Goal: Information Seeking & Learning: Learn about a topic

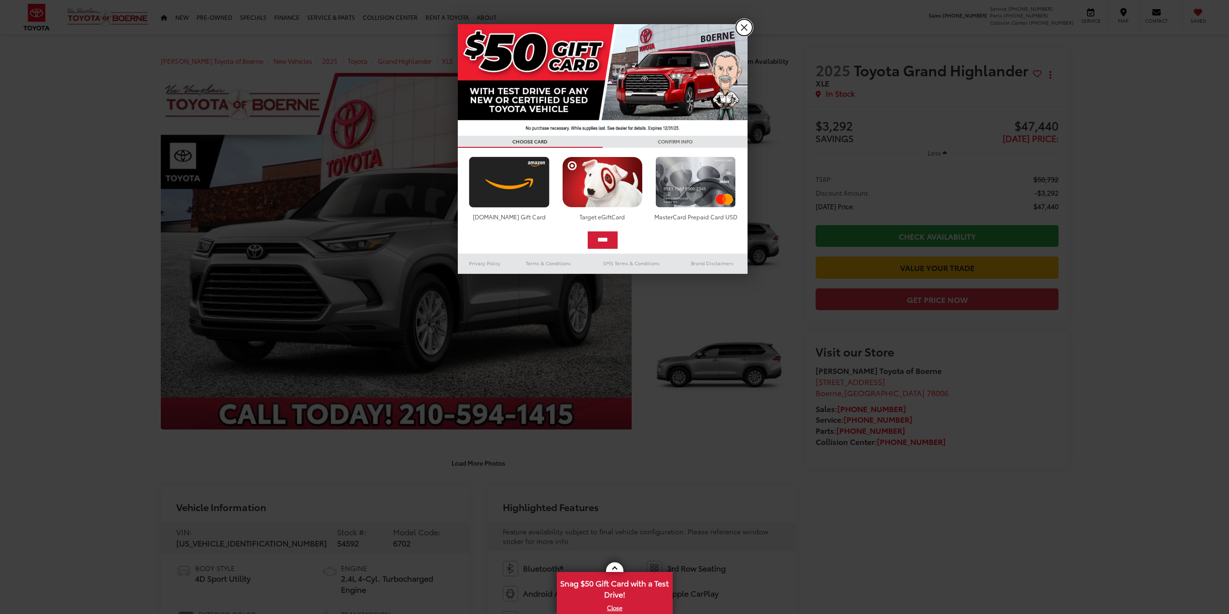
click at [749, 30] on link "X" at bounding box center [744, 27] width 16 height 16
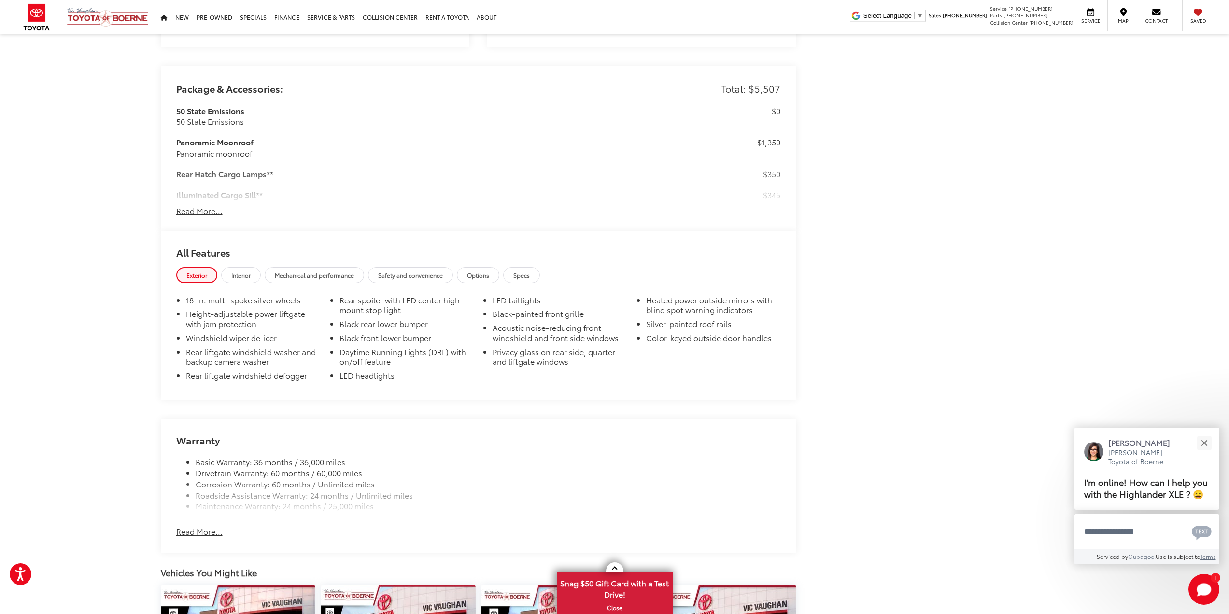
scroll to position [869, 0]
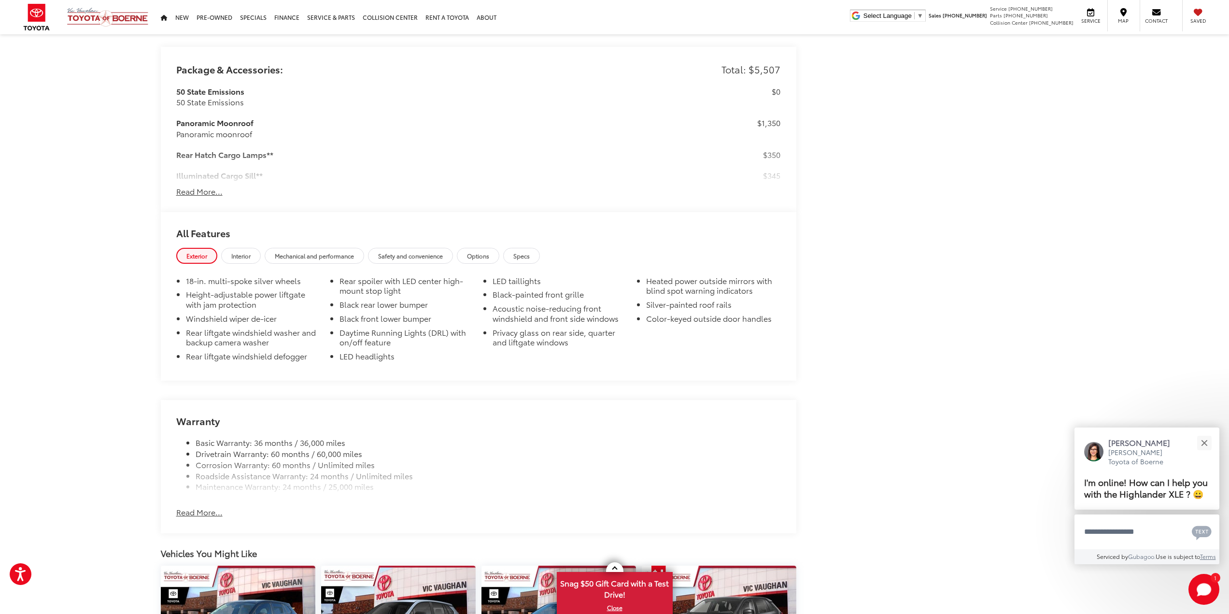
click at [194, 506] on button "Read More..." at bounding box center [199, 511] width 46 height 11
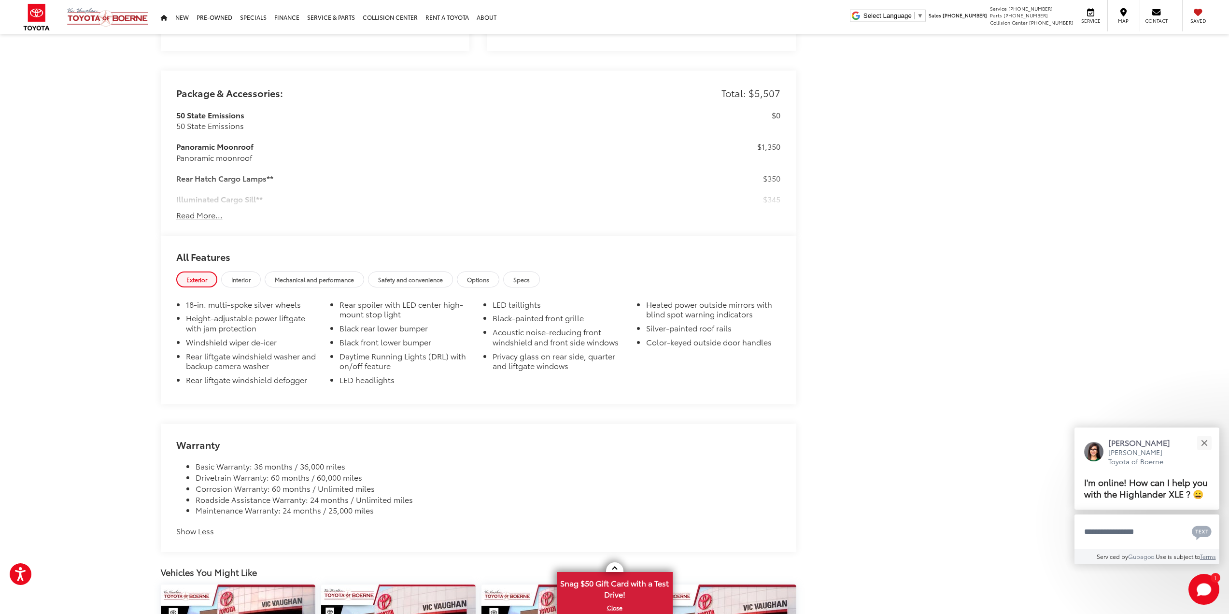
scroll to position [837, 0]
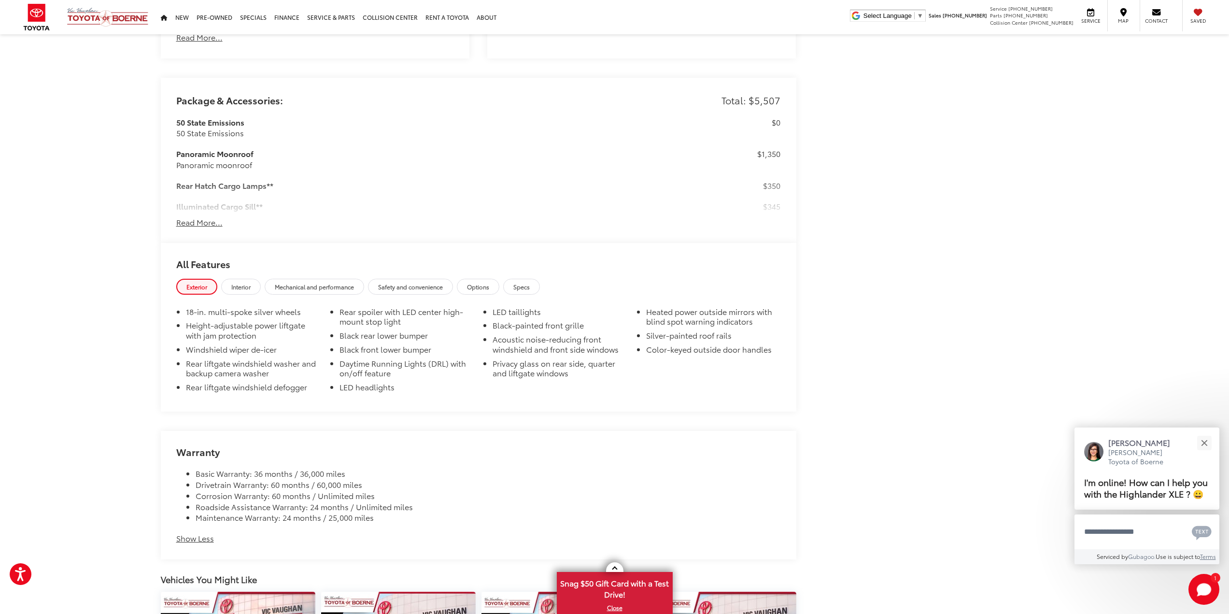
drag, startPoint x: 85, startPoint y: 409, endPoint x: 93, endPoint y: 387, distance: 23.4
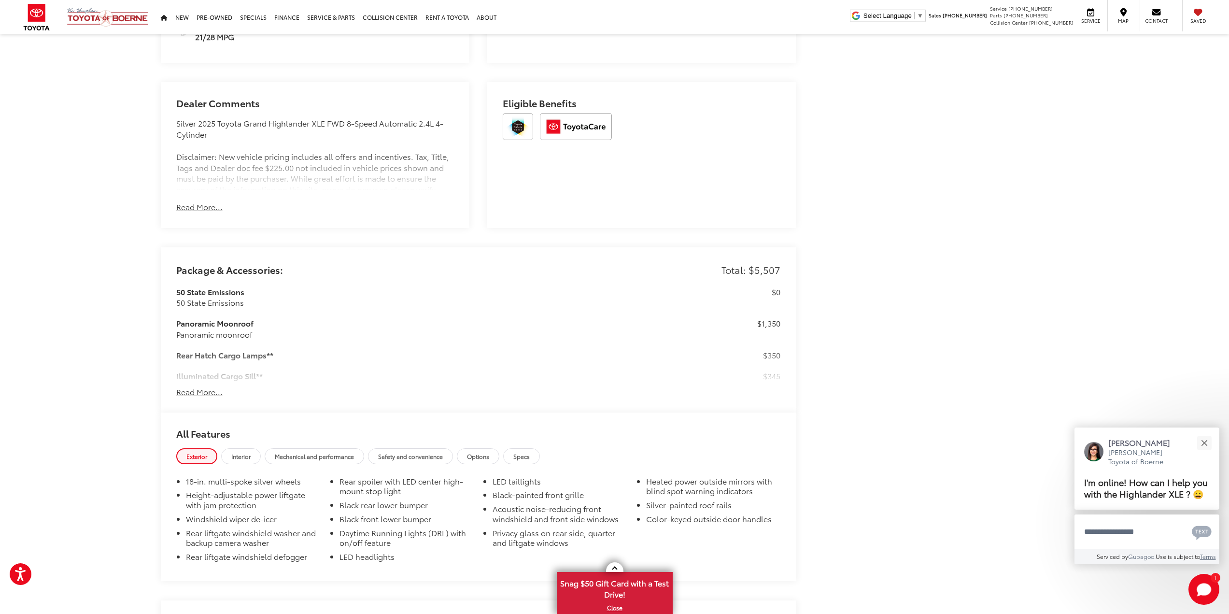
scroll to position [0, 0]
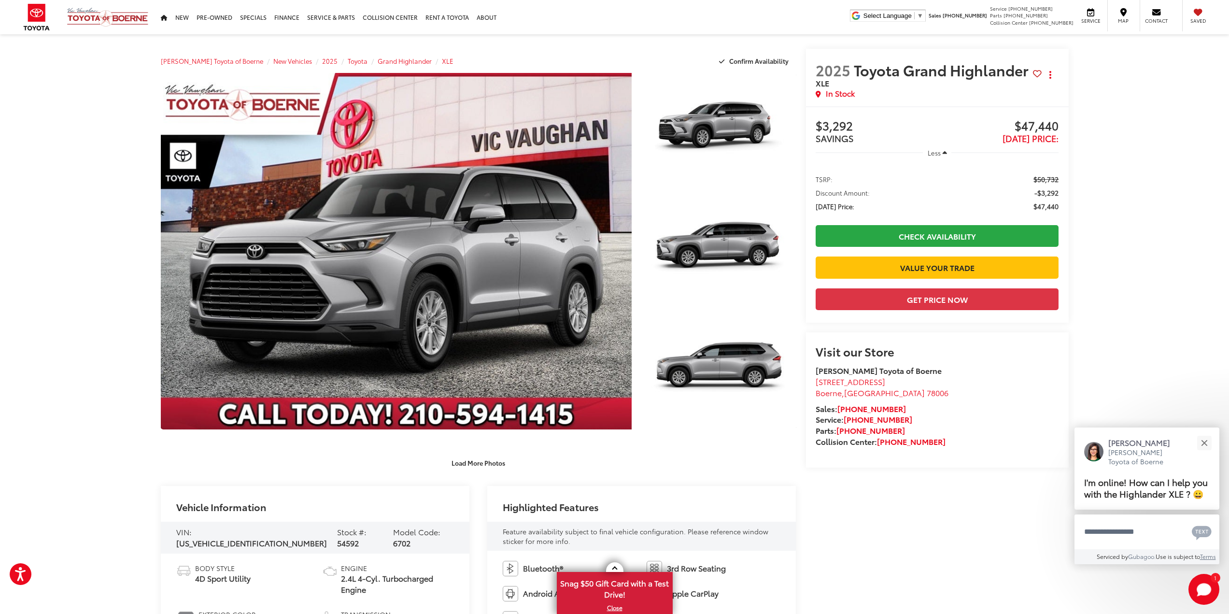
drag, startPoint x: 93, startPoint y: 423, endPoint x: 101, endPoint y: 182, distance: 241.5
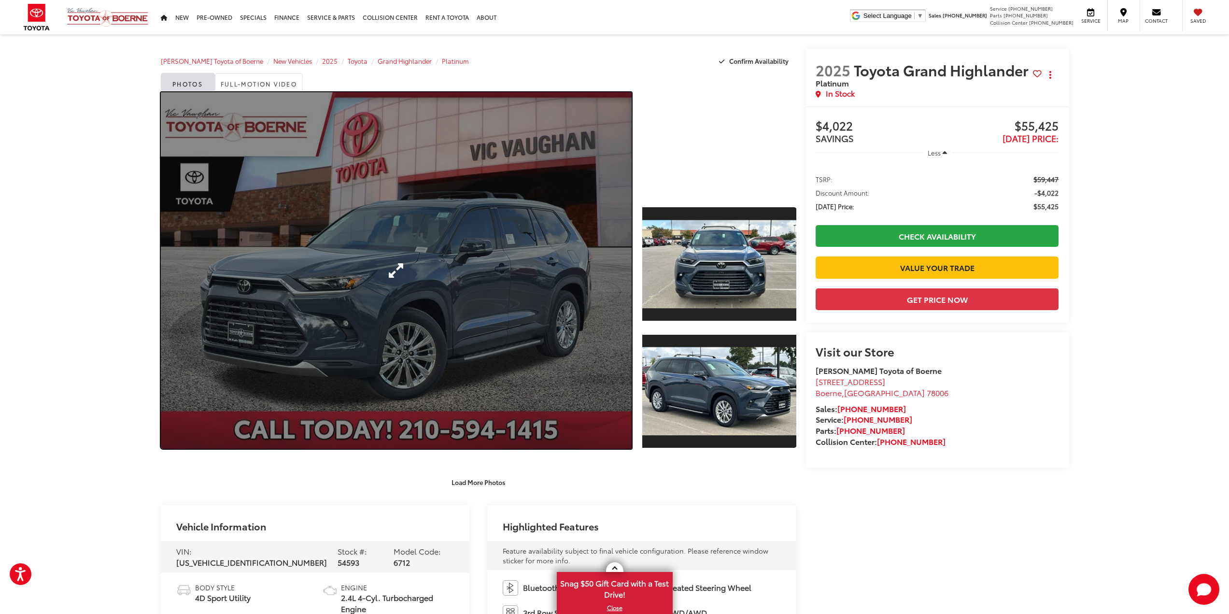
click at [397, 270] on link "Expand Photo 0" at bounding box center [396, 270] width 471 height 356
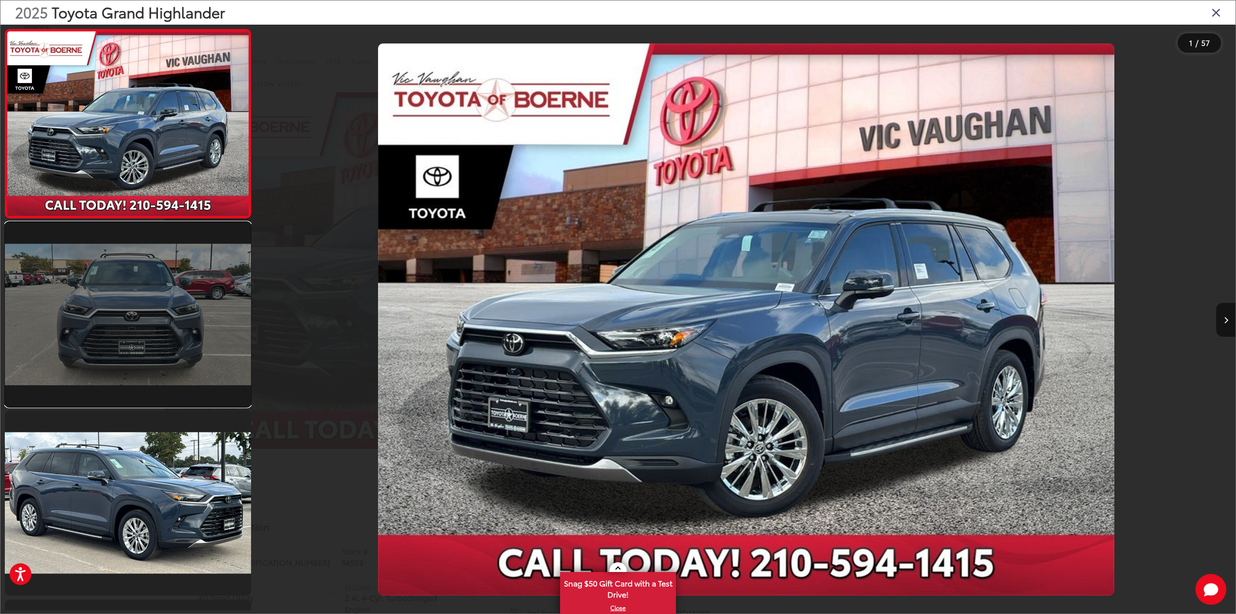
click at [162, 284] on link at bounding box center [128, 314] width 246 height 184
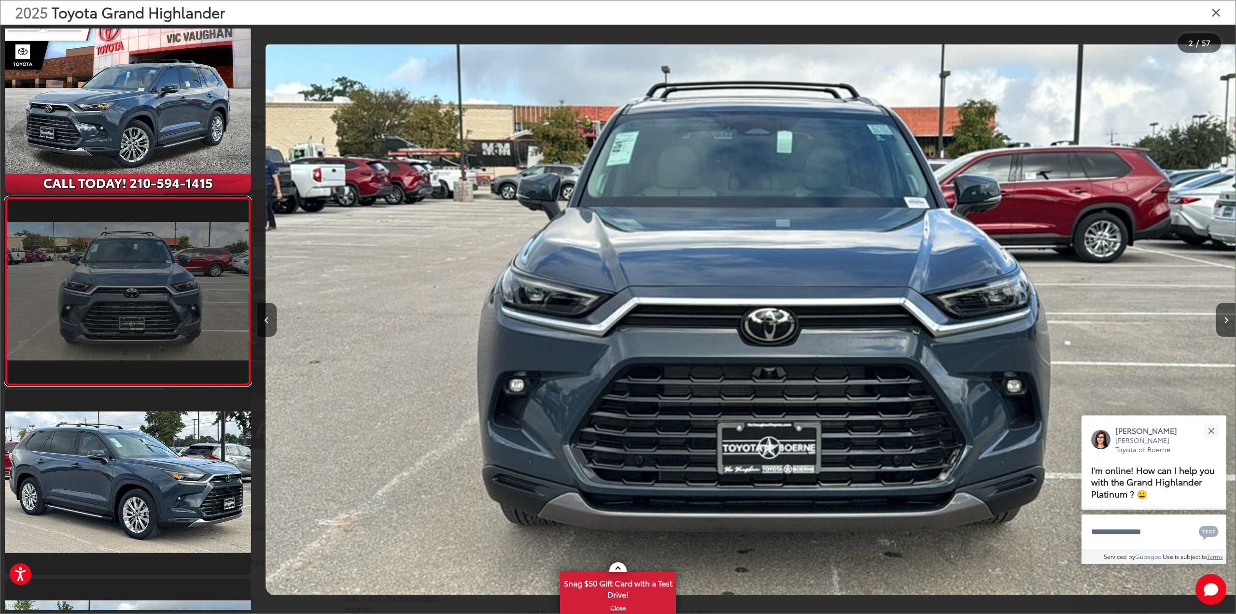
scroll to position [0, 978]
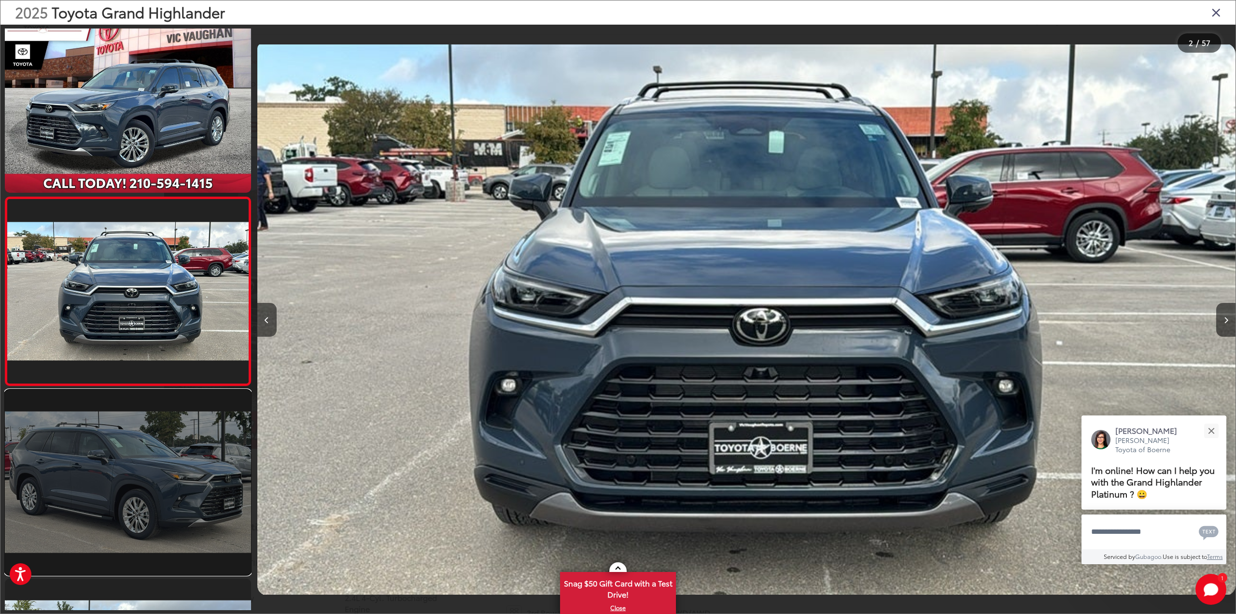
click at [139, 444] on link at bounding box center [128, 482] width 246 height 184
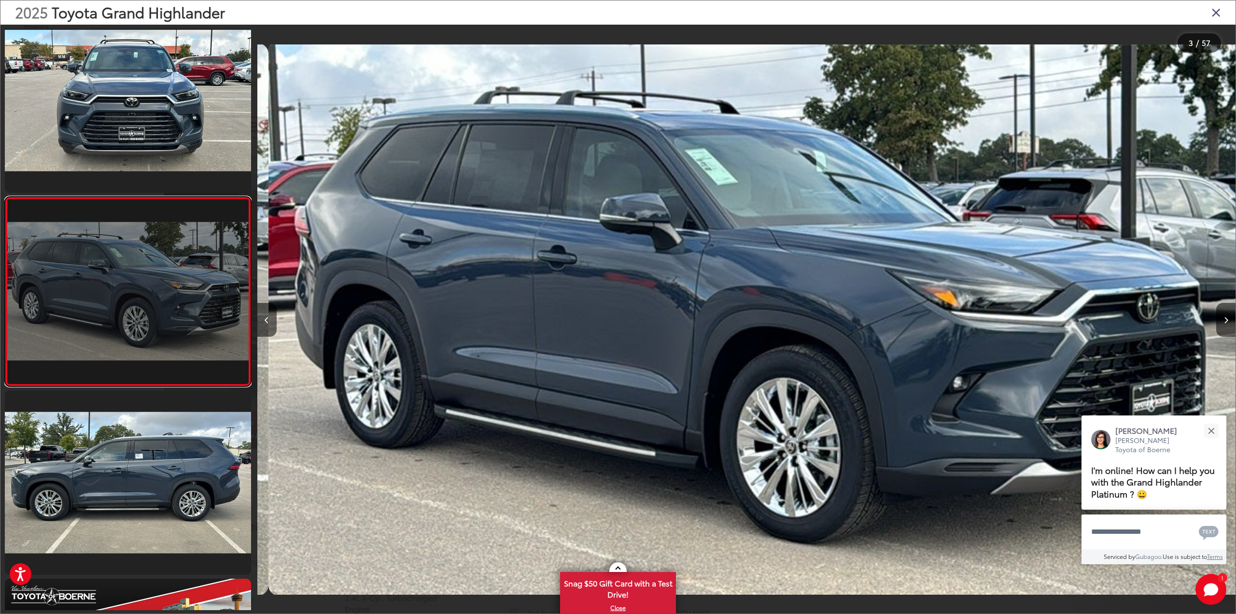
scroll to position [0, 1957]
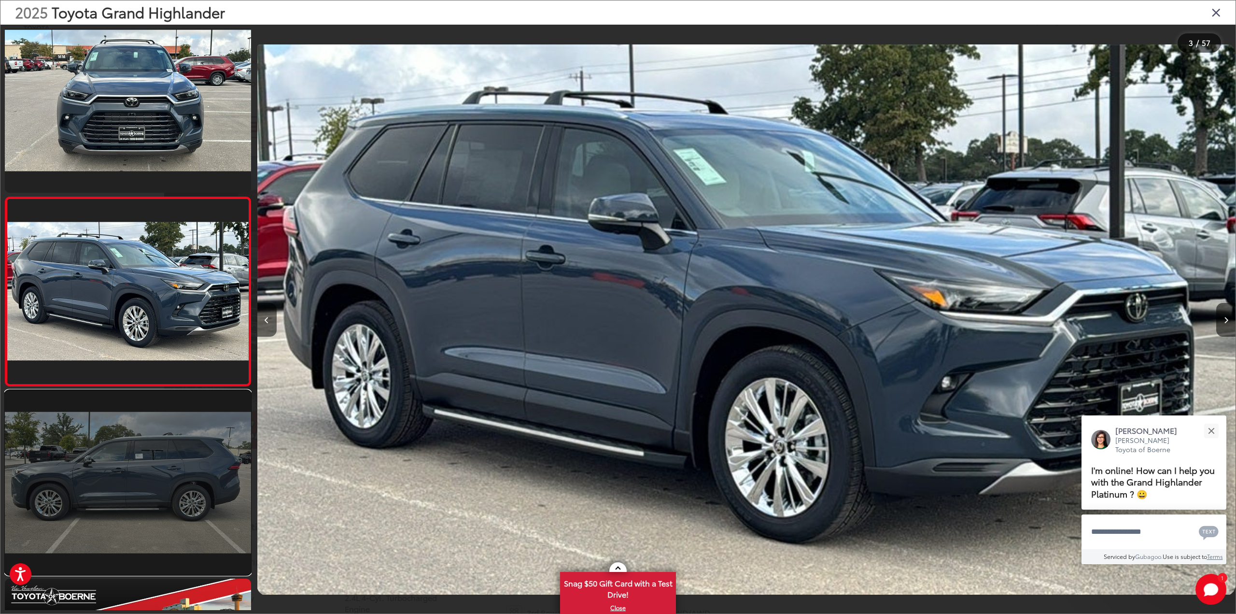
click at [125, 467] on link at bounding box center [128, 482] width 246 height 184
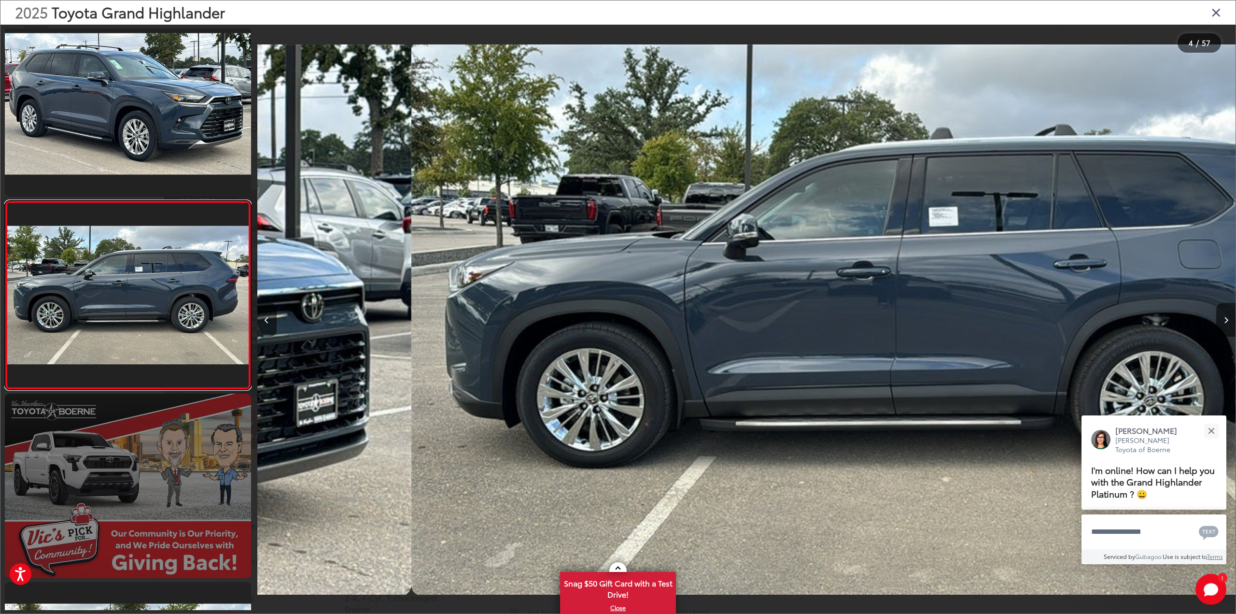
scroll to position [398, 0]
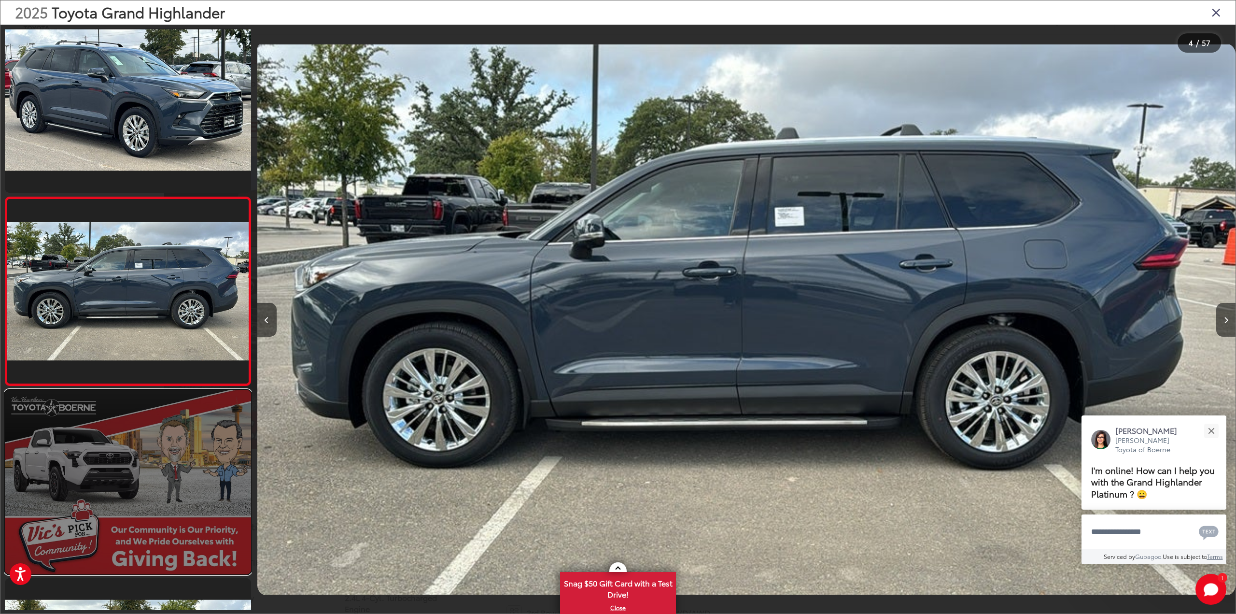
click at [125, 448] on link at bounding box center [128, 482] width 246 height 184
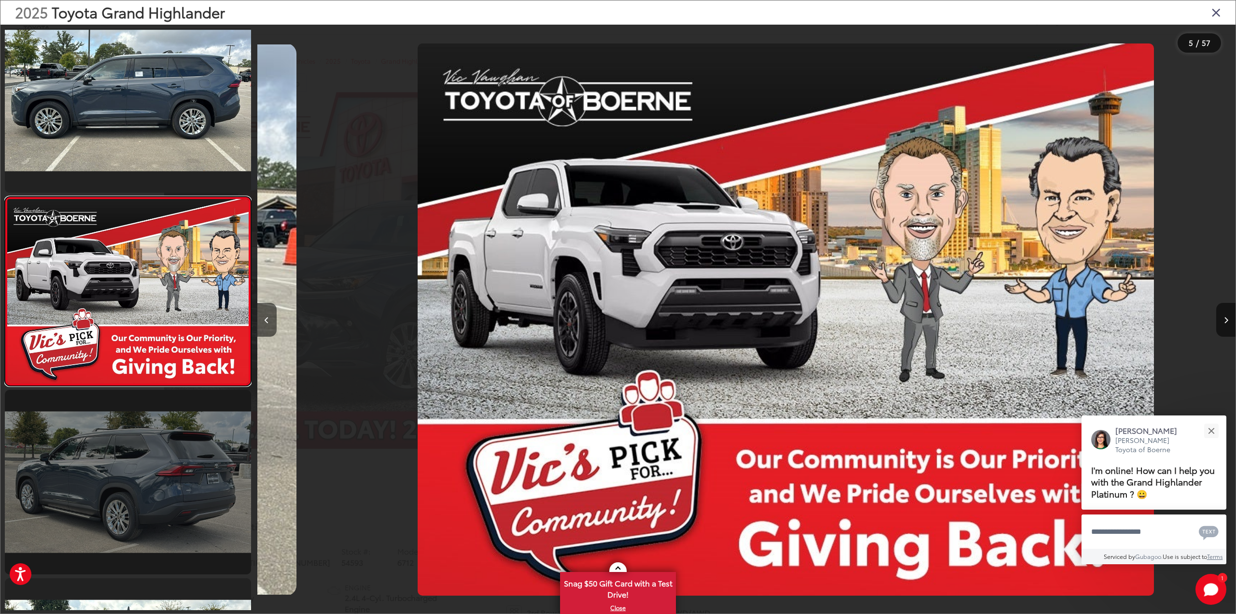
scroll to position [0, 0]
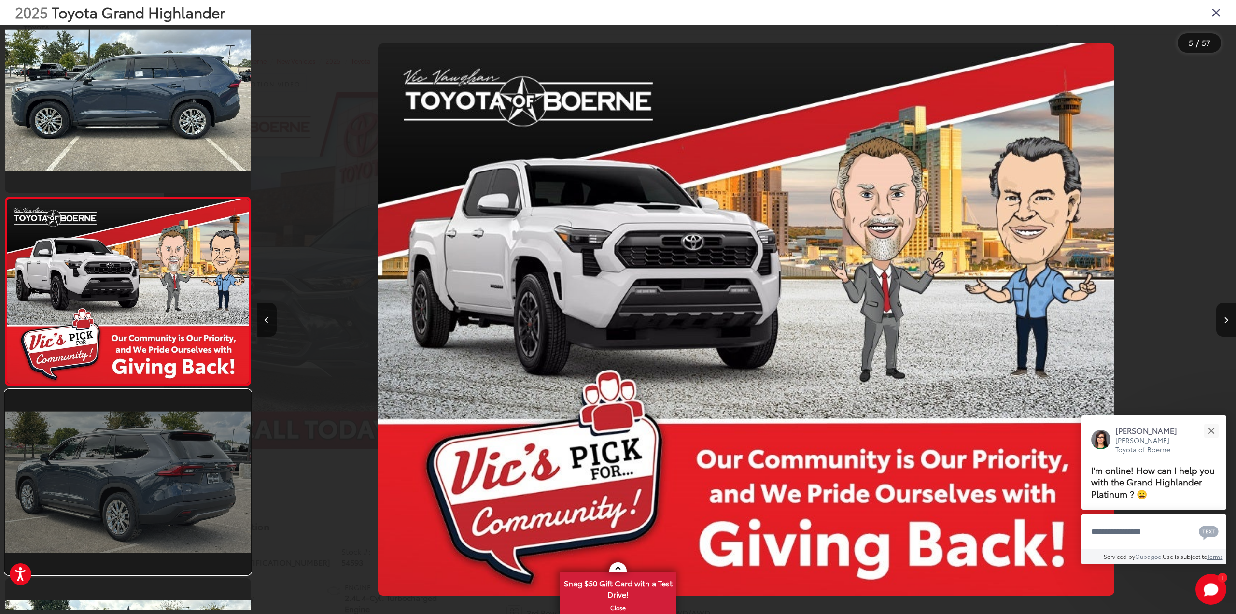
click at [81, 465] on link at bounding box center [128, 482] width 246 height 184
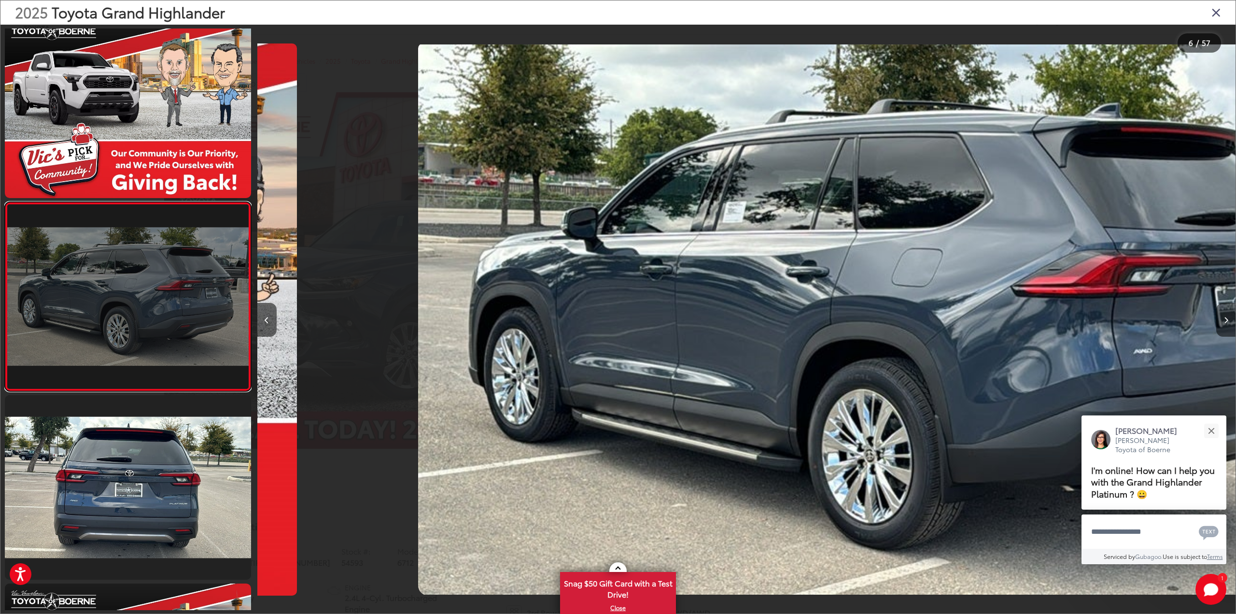
scroll to position [774, 0]
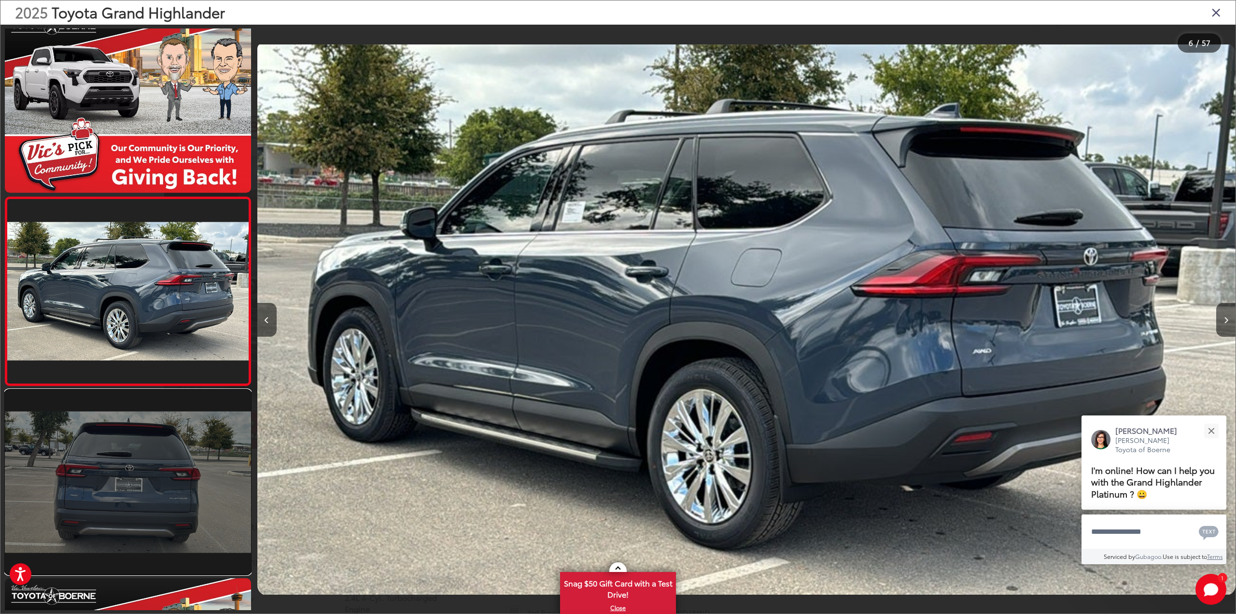
click at [96, 447] on link at bounding box center [128, 482] width 246 height 184
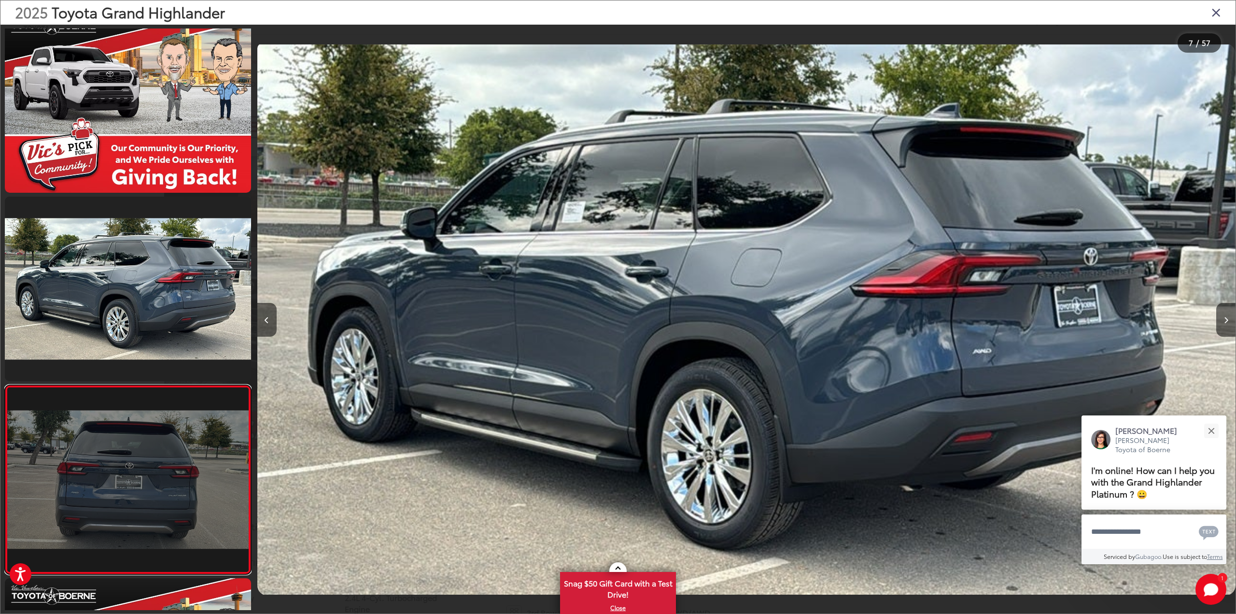
scroll to position [0, 0]
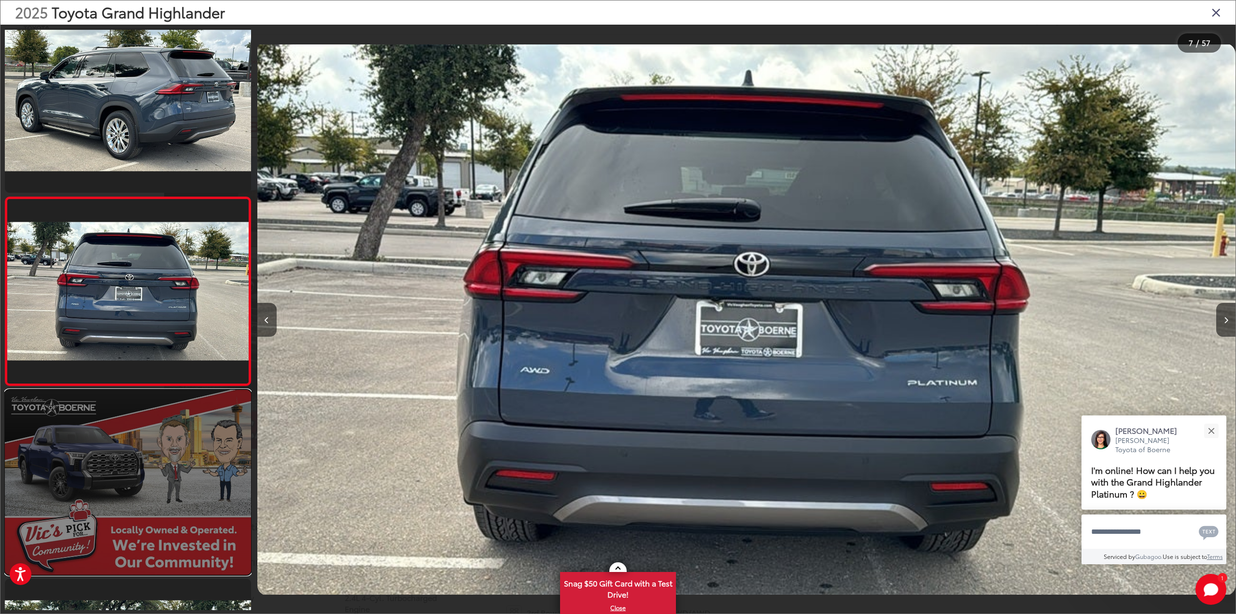
click at [106, 439] on link at bounding box center [128, 482] width 246 height 184
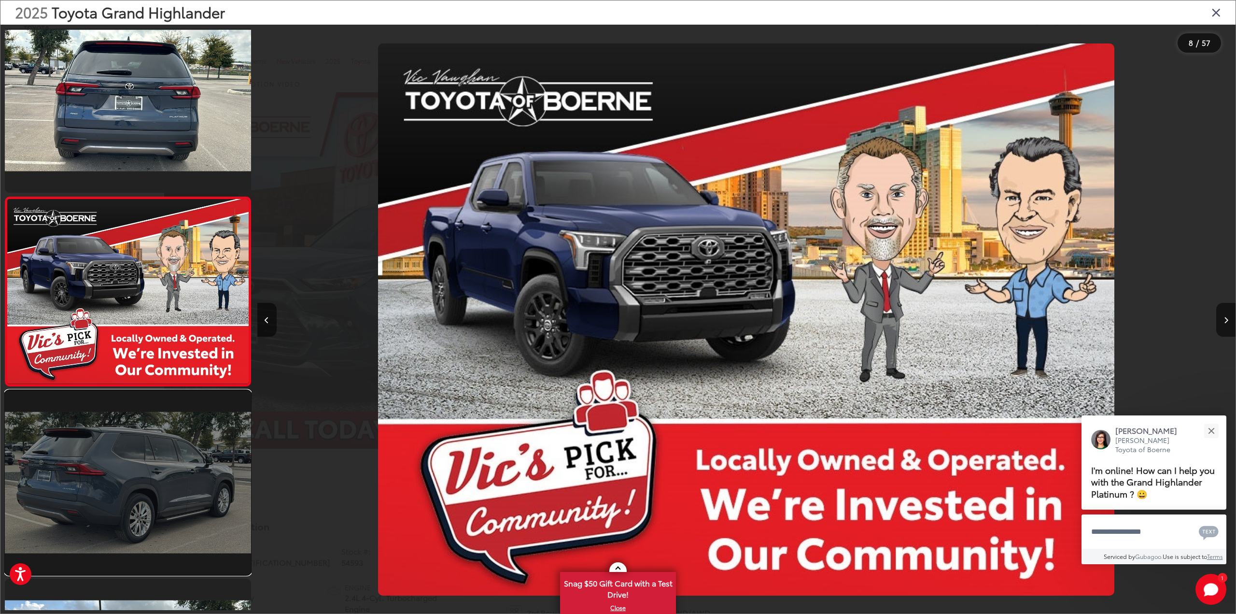
click at [113, 463] on link at bounding box center [128, 482] width 246 height 184
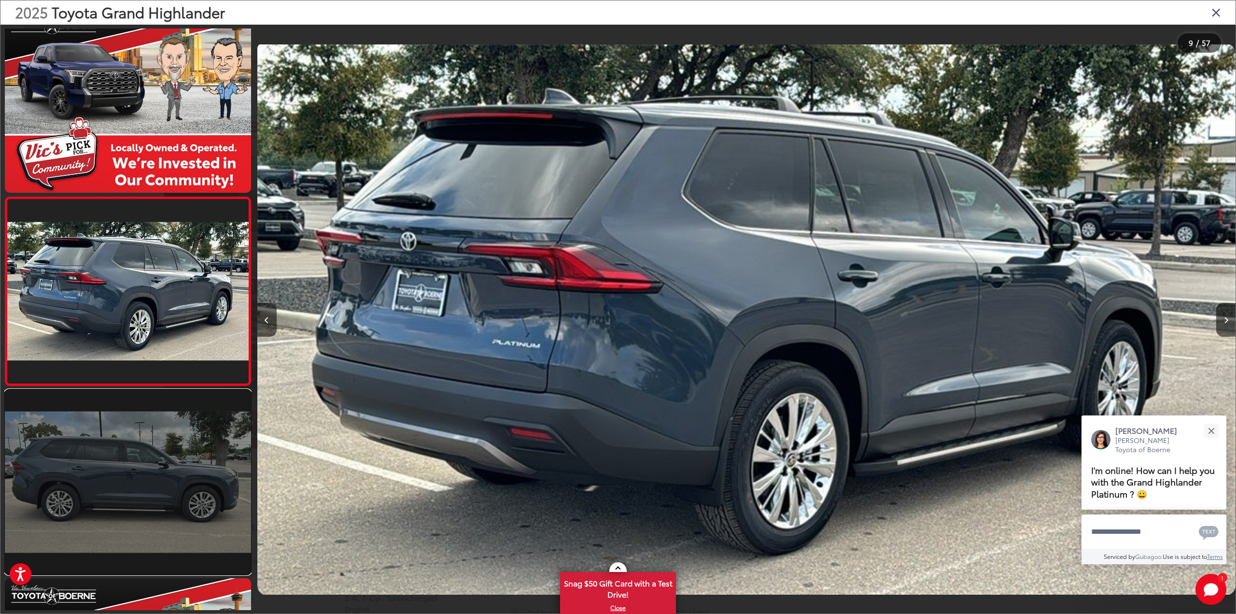
click at [135, 403] on link at bounding box center [128, 482] width 246 height 184
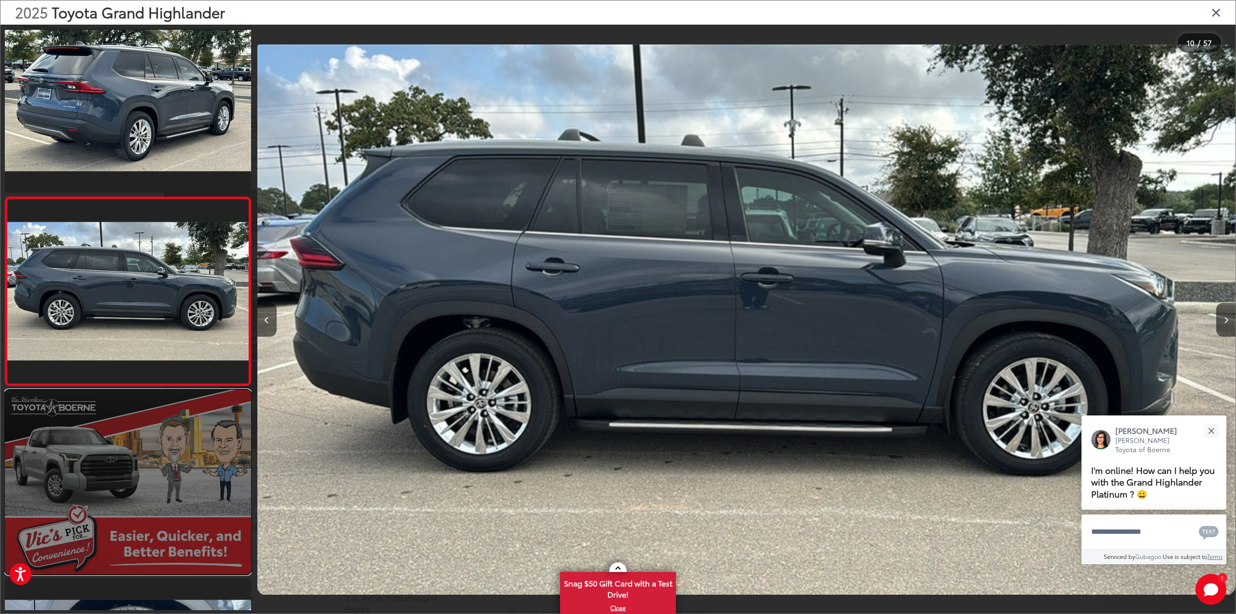
click at [138, 401] on link at bounding box center [128, 482] width 246 height 184
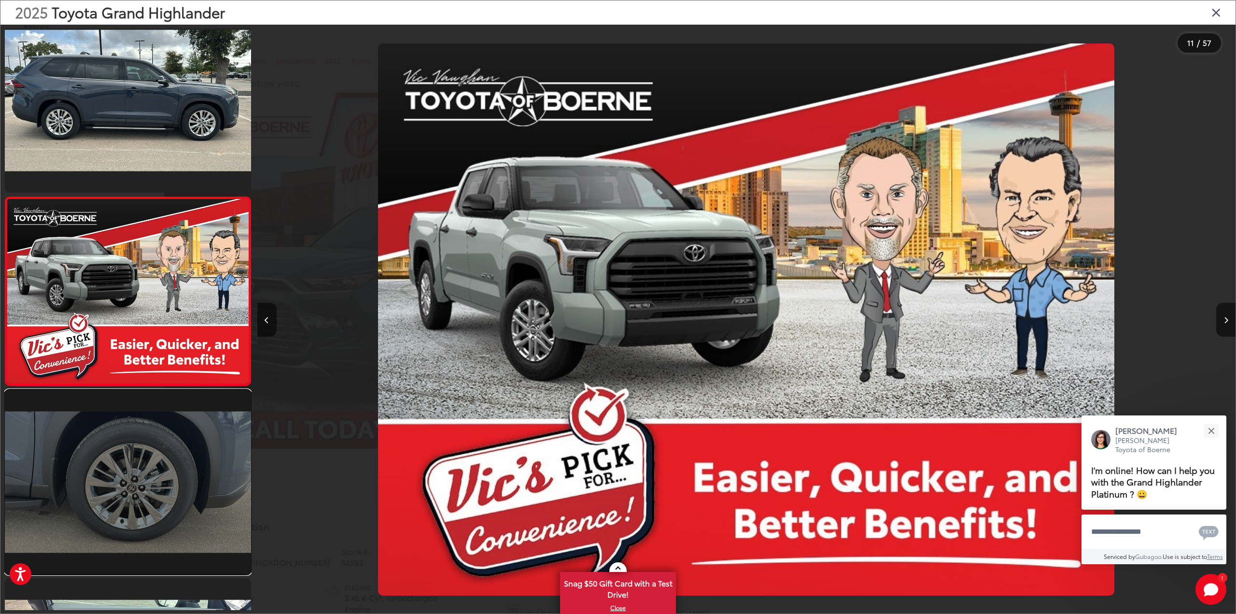
click at [130, 428] on link at bounding box center [128, 482] width 246 height 184
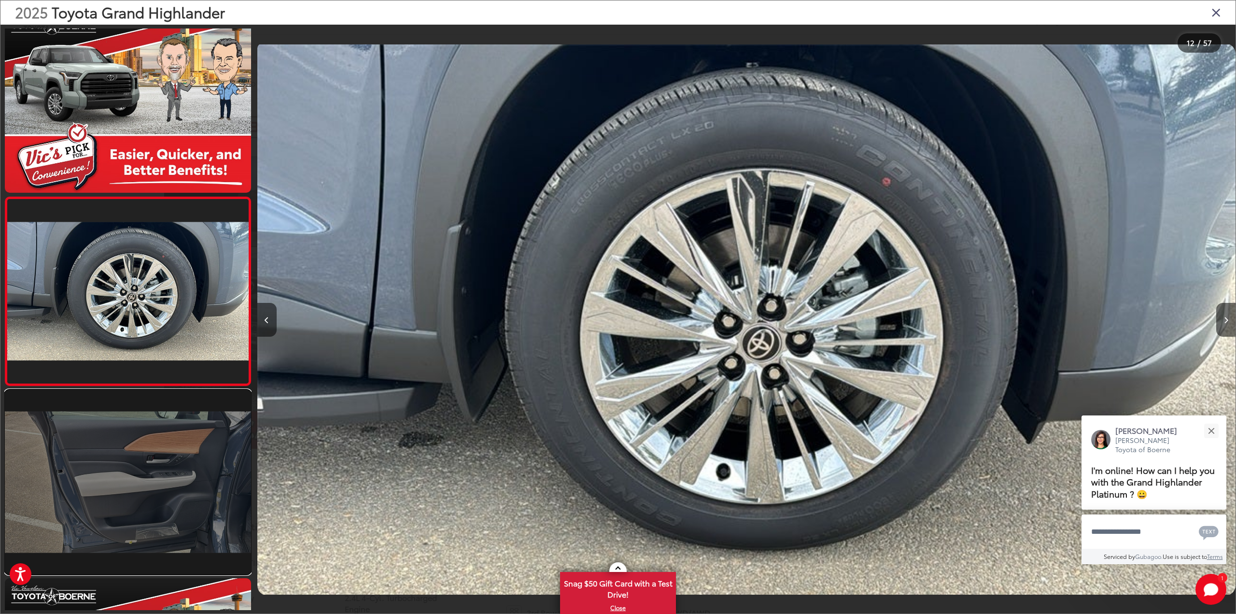
click at [140, 430] on link at bounding box center [128, 482] width 246 height 184
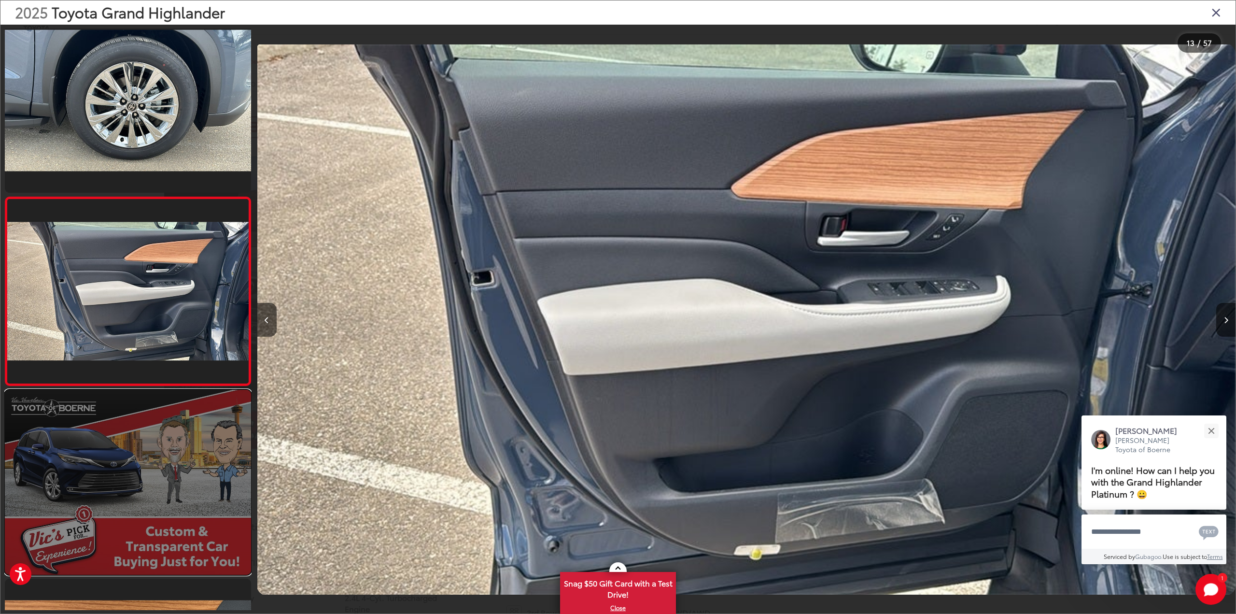
click at [150, 410] on link at bounding box center [128, 482] width 246 height 184
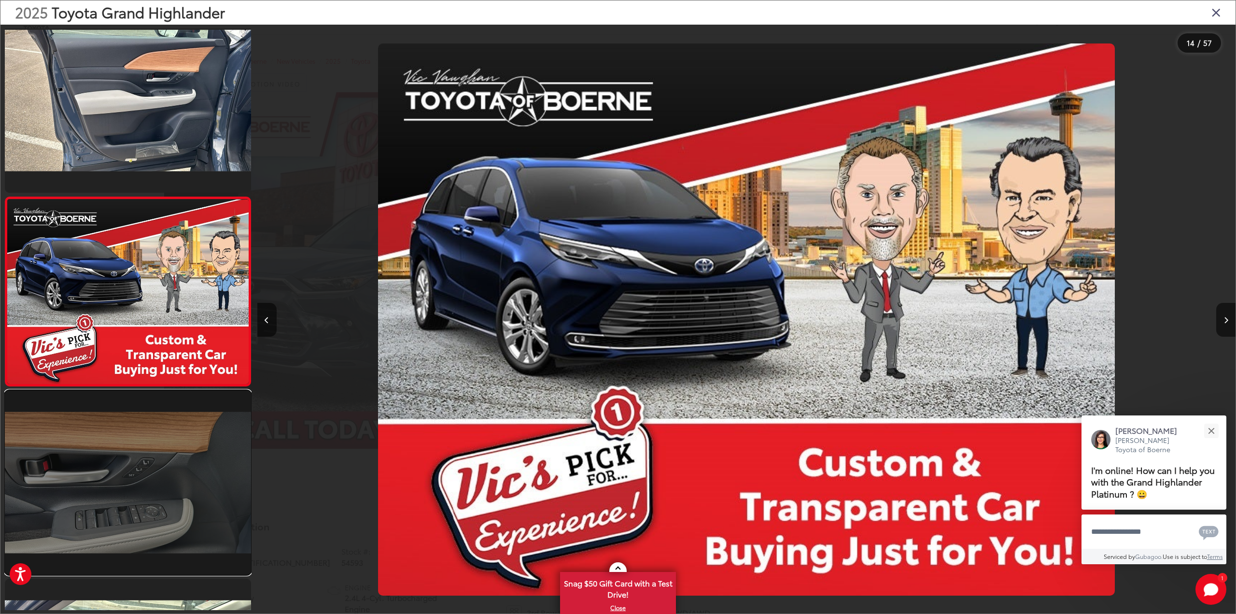
click at [142, 441] on link at bounding box center [128, 482] width 246 height 184
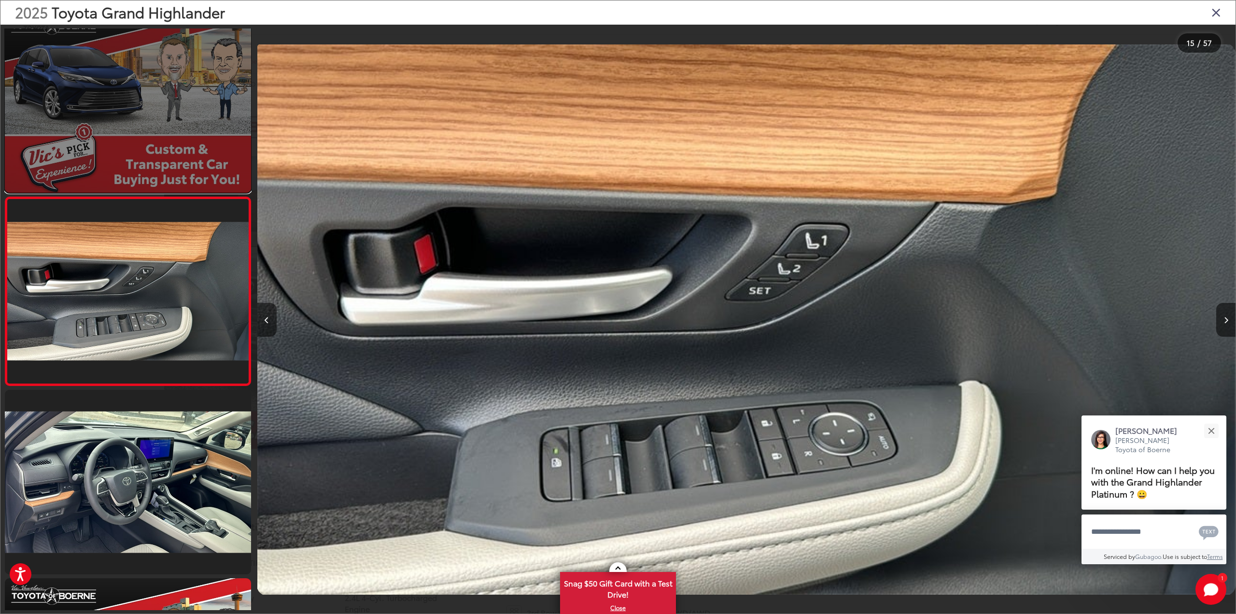
click at [170, 145] on link at bounding box center [128, 100] width 246 height 184
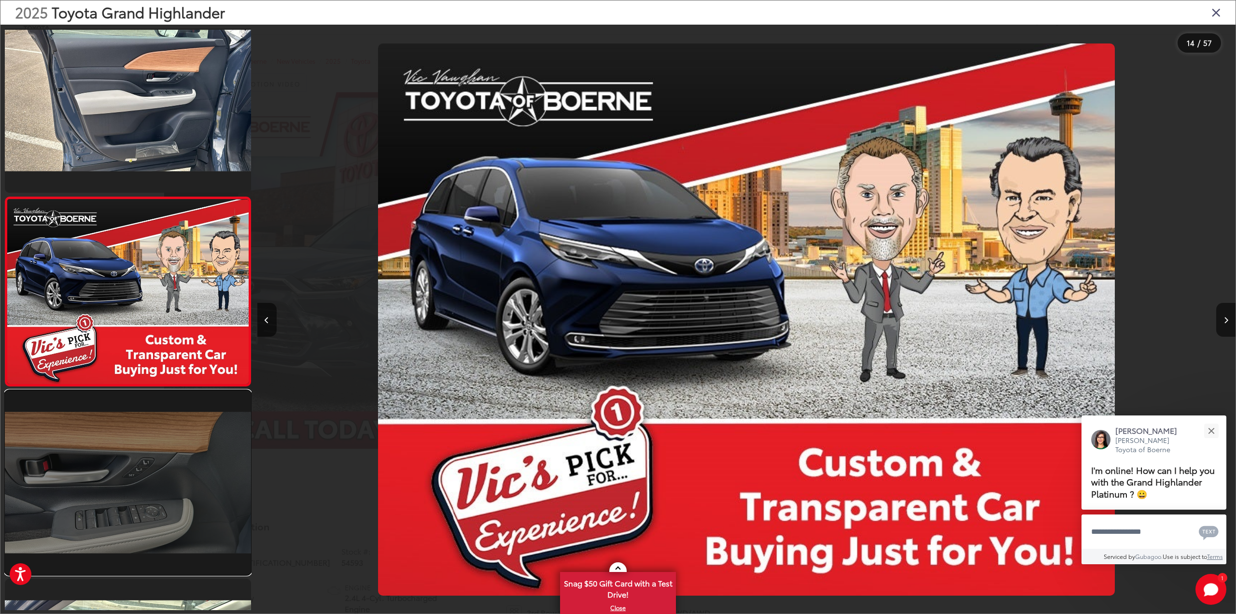
click at [166, 435] on link at bounding box center [128, 482] width 246 height 184
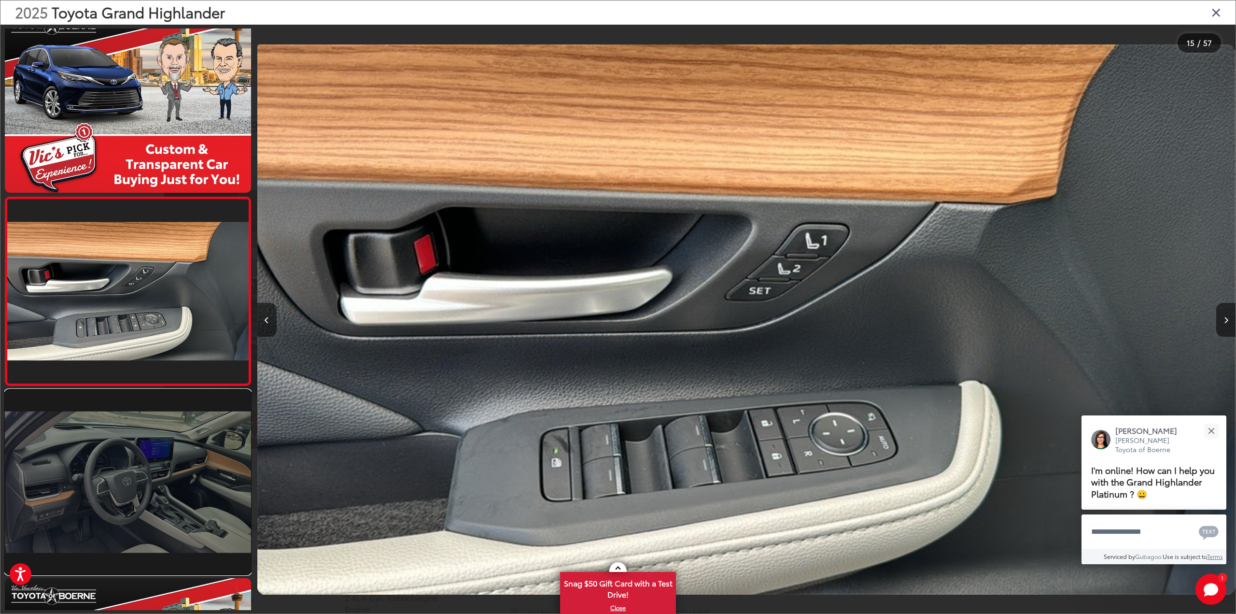
click at [159, 476] on link at bounding box center [128, 482] width 246 height 184
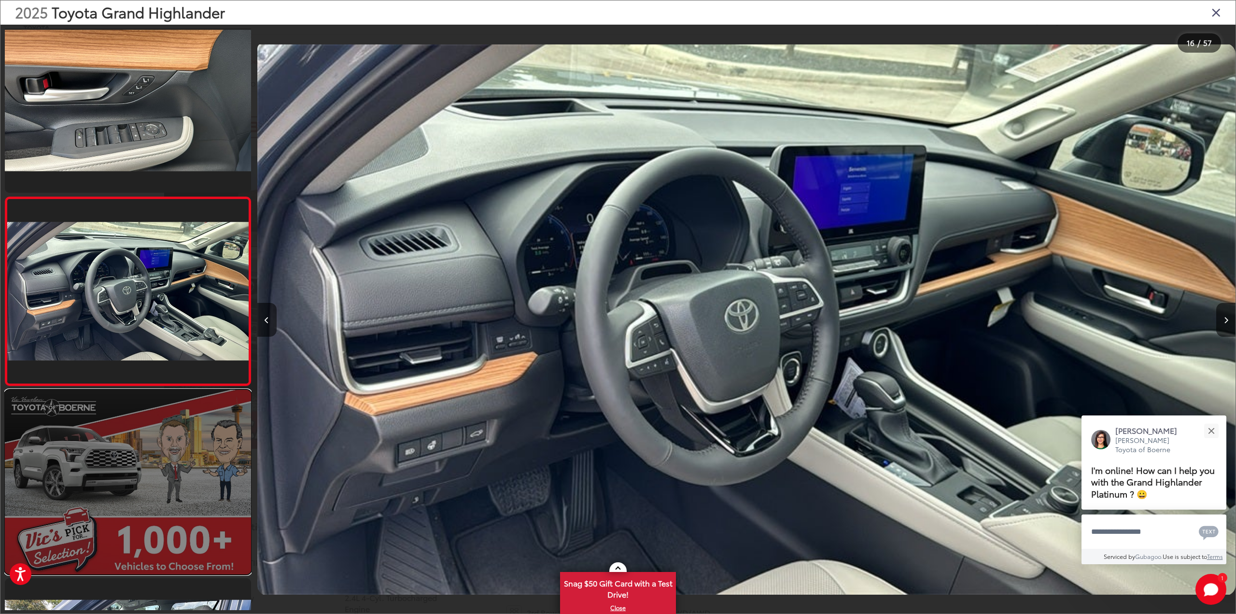
click at [154, 438] on link at bounding box center [128, 482] width 246 height 184
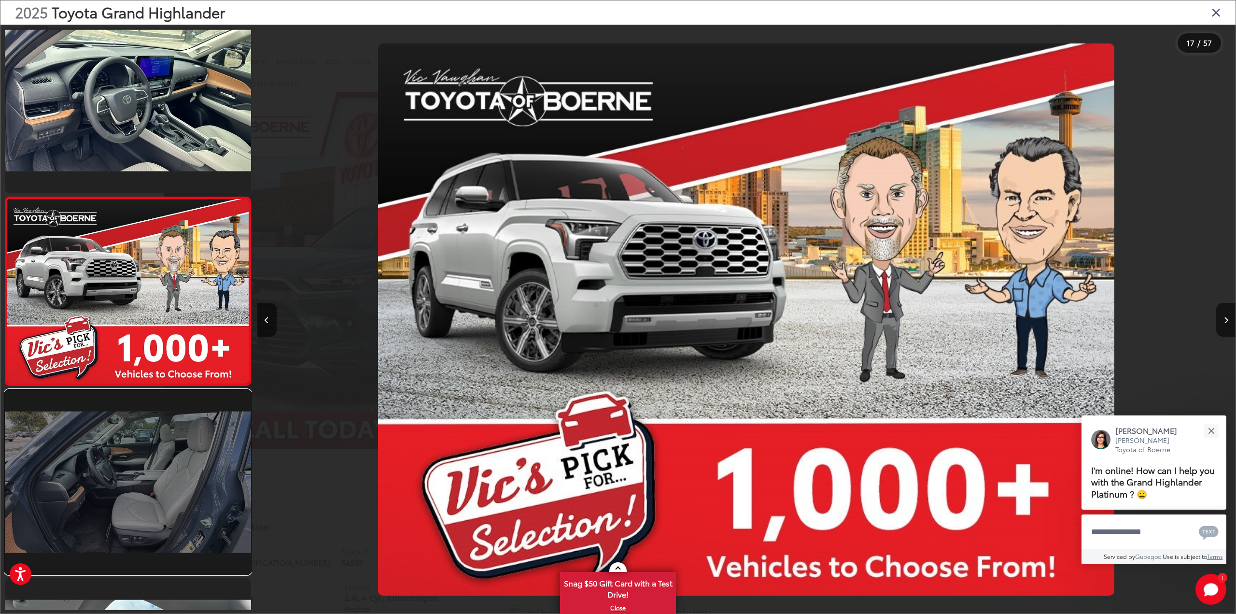
click at [154, 433] on link at bounding box center [128, 482] width 246 height 184
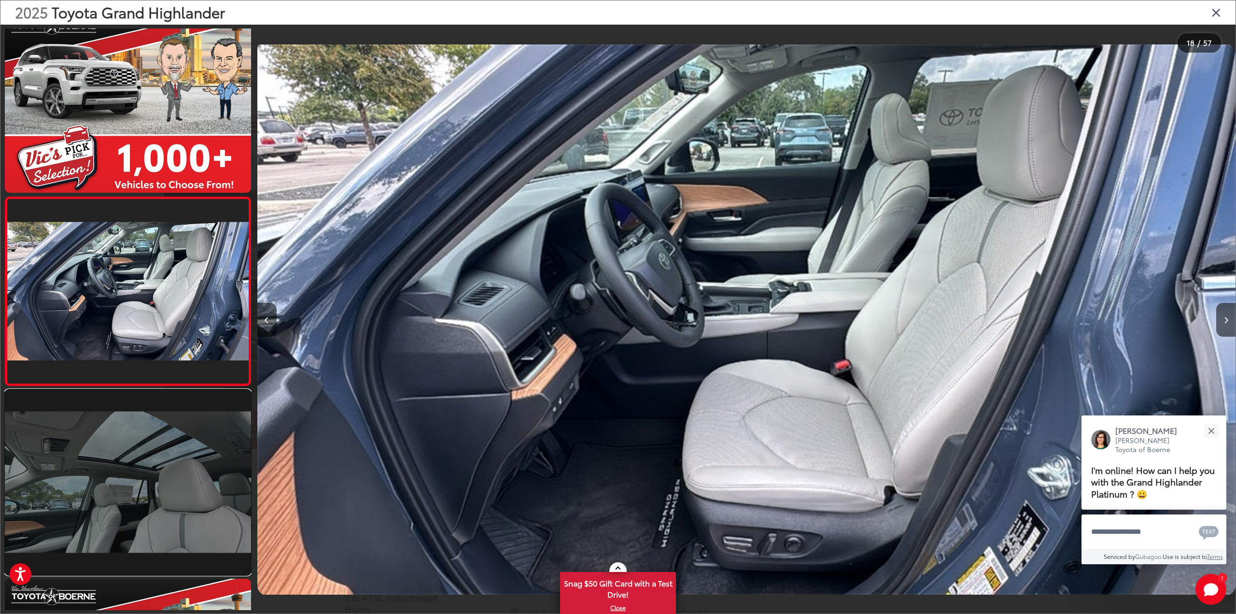
click at [165, 431] on link at bounding box center [128, 482] width 246 height 184
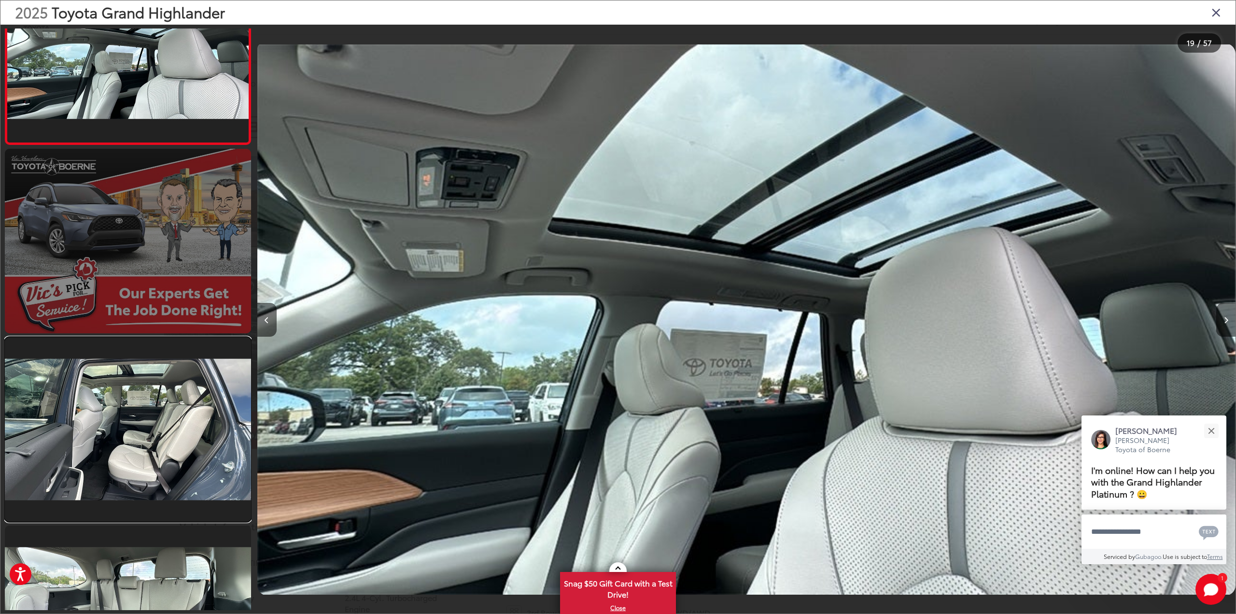
click at [161, 435] on link at bounding box center [128, 429] width 246 height 184
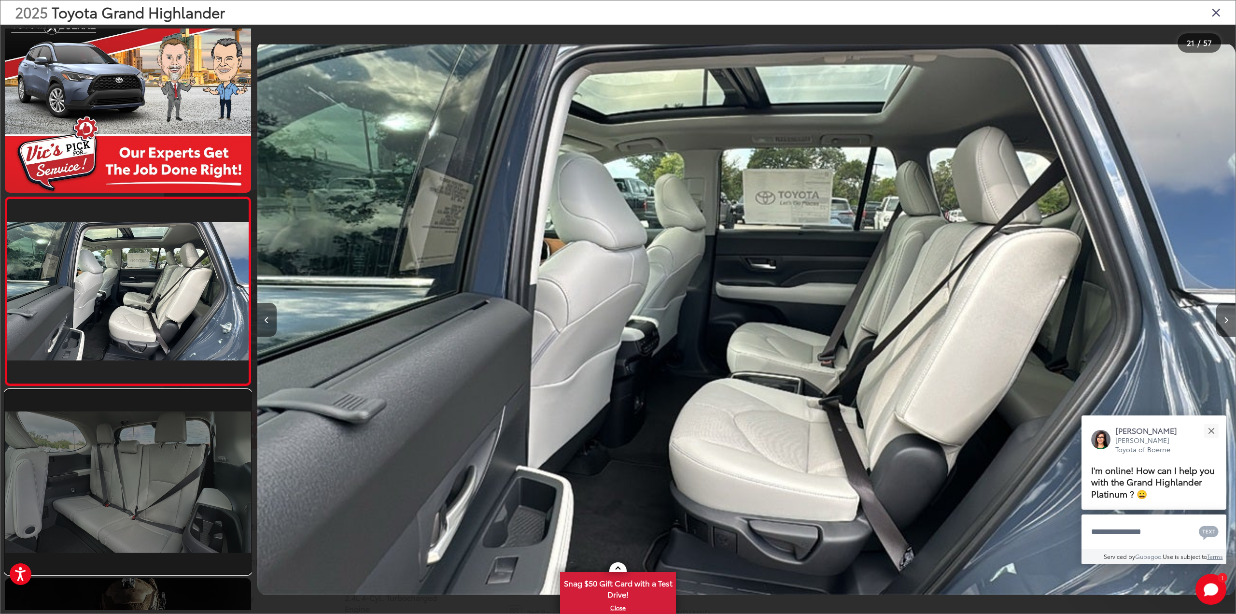
click at [153, 442] on link at bounding box center [128, 482] width 246 height 184
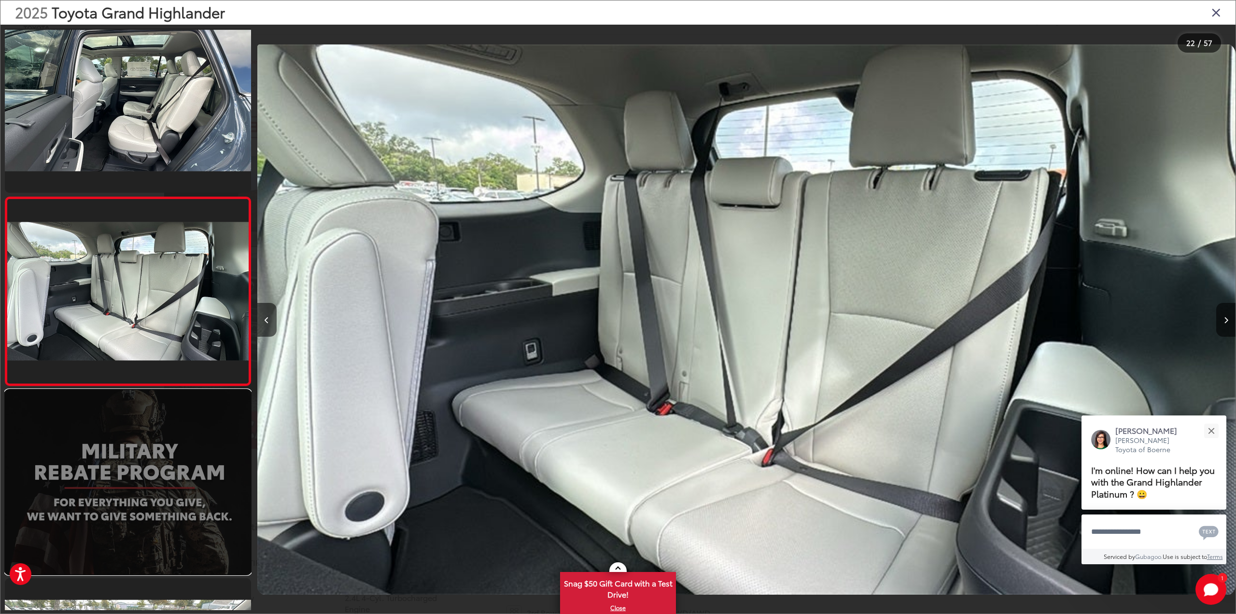
click at [152, 477] on link at bounding box center [128, 482] width 246 height 184
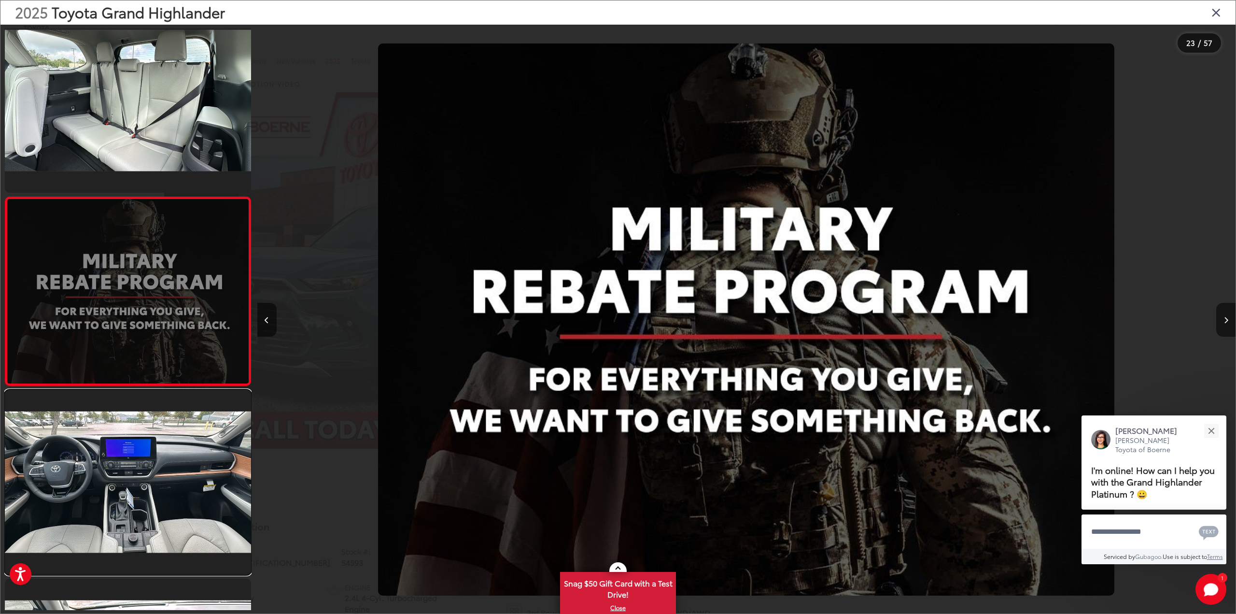
click at [152, 477] on link at bounding box center [128, 482] width 246 height 184
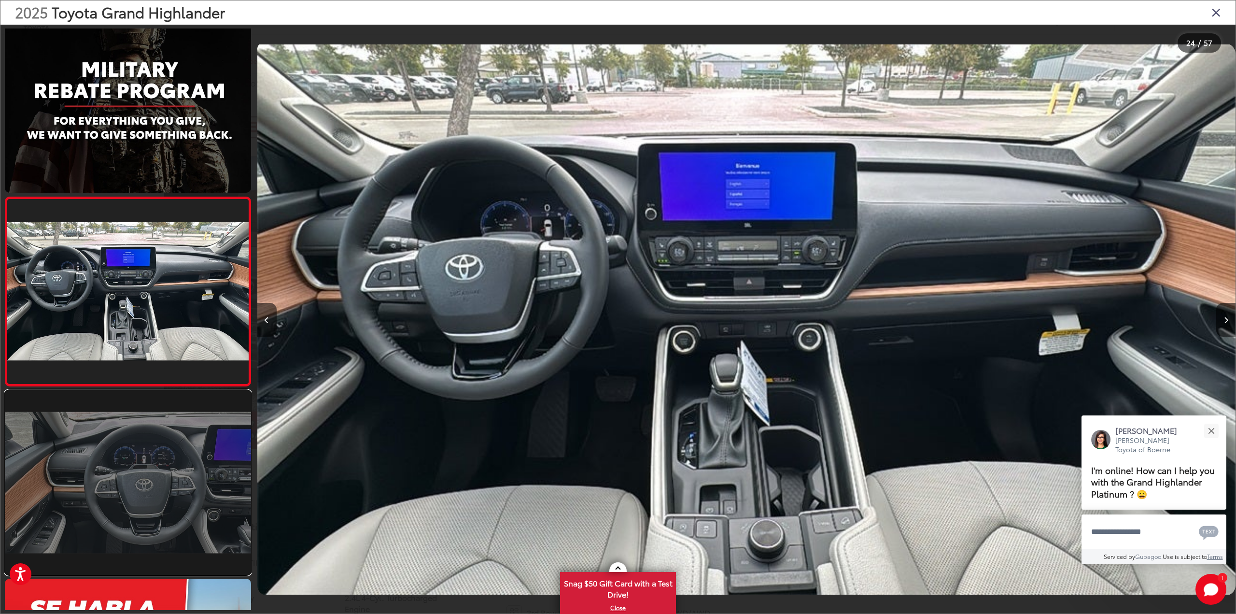
click at [157, 457] on link at bounding box center [128, 482] width 246 height 184
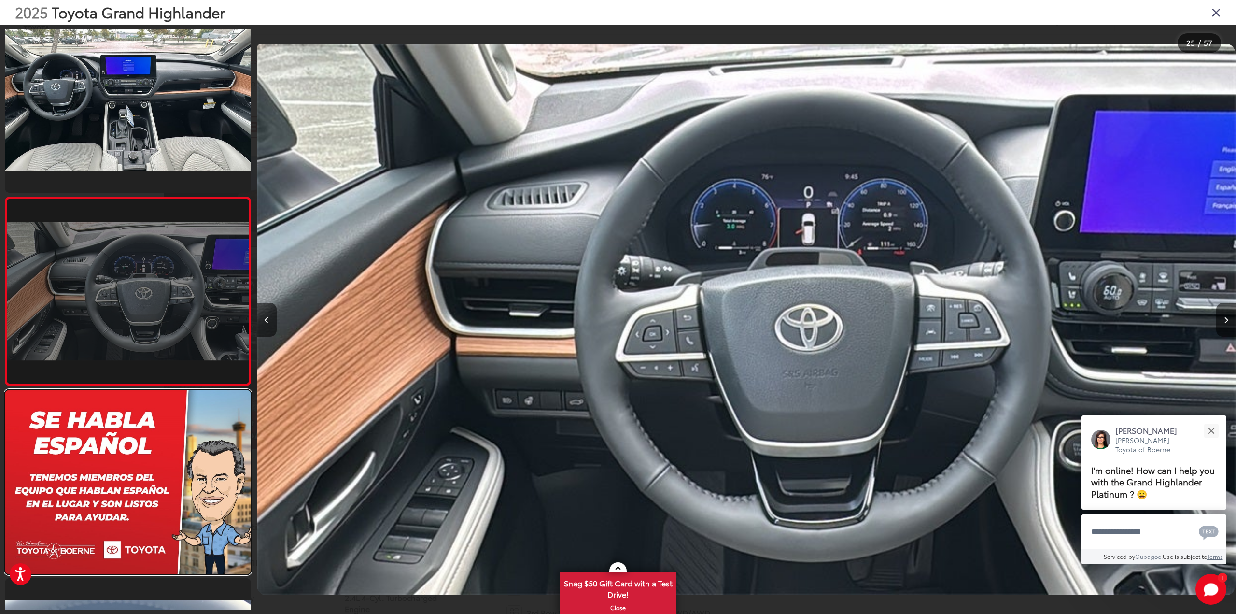
click at [157, 457] on link at bounding box center [128, 482] width 246 height 184
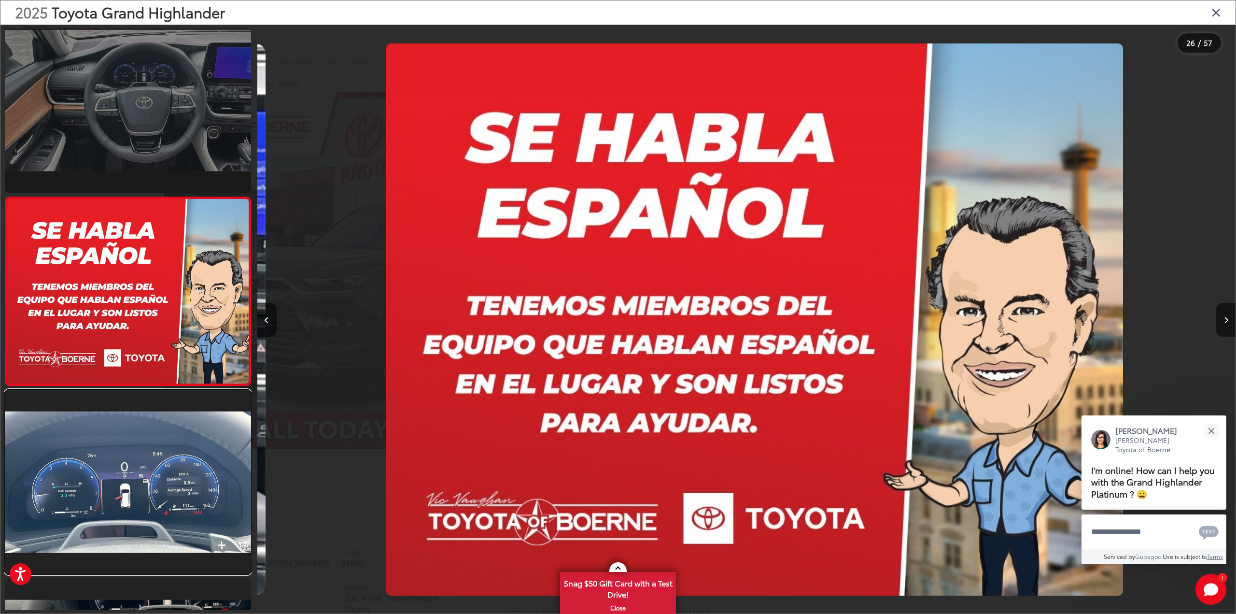
click at [157, 457] on link at bounding box center [128, 482] width 246 height 184
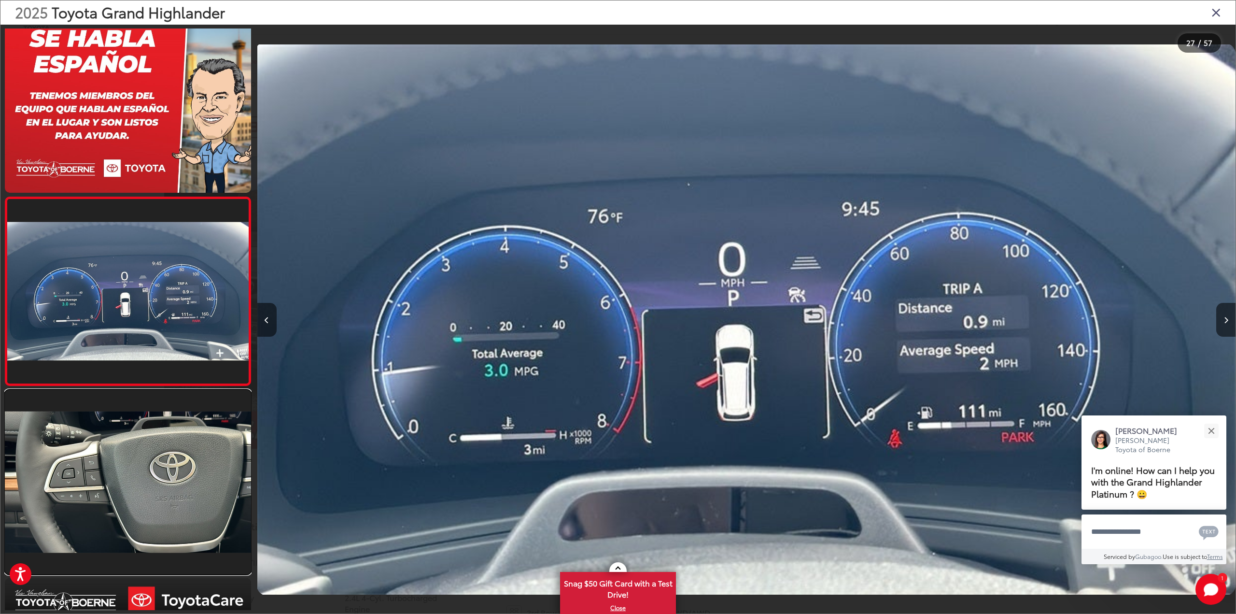
click at [157, 457] on link at bounding box center [128, 482] width 246 height 184
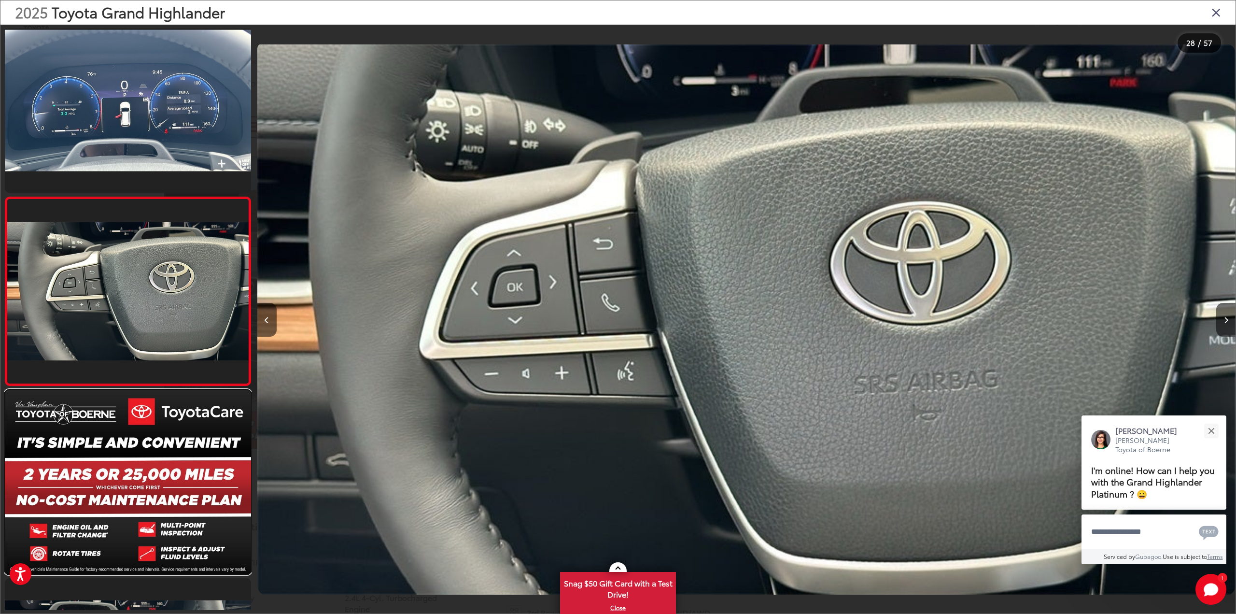
click at [157, 457] on link at bounding box center [128, 482] width 246 height 184
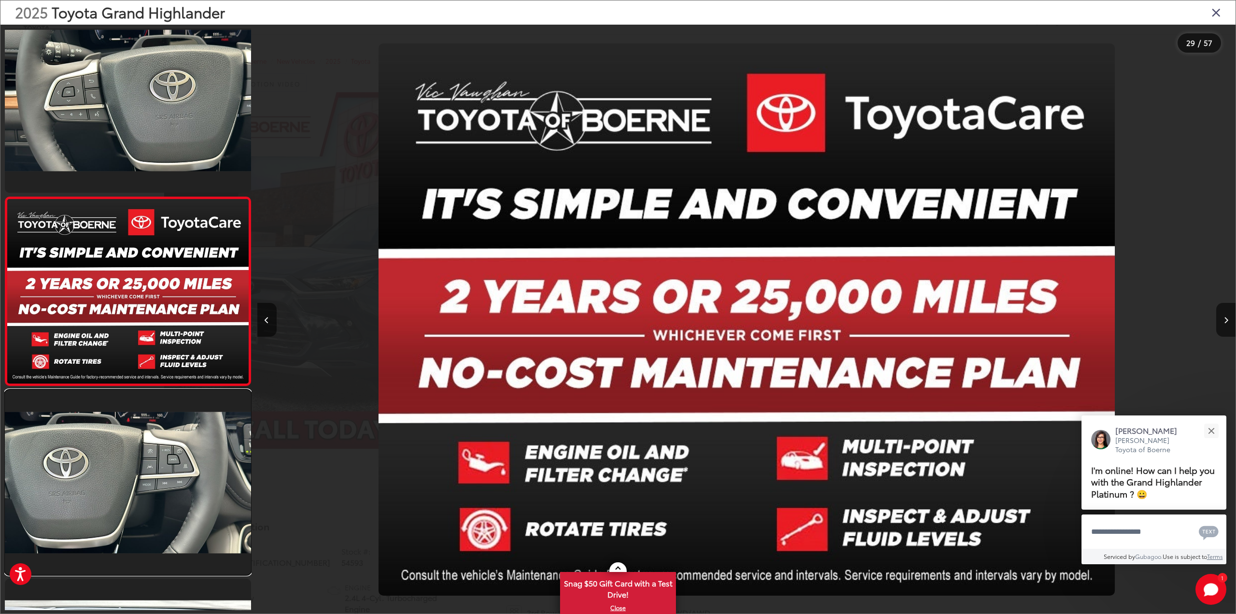
click at [157, 457] on link at bounding box center [128, 482] width 246 height 184
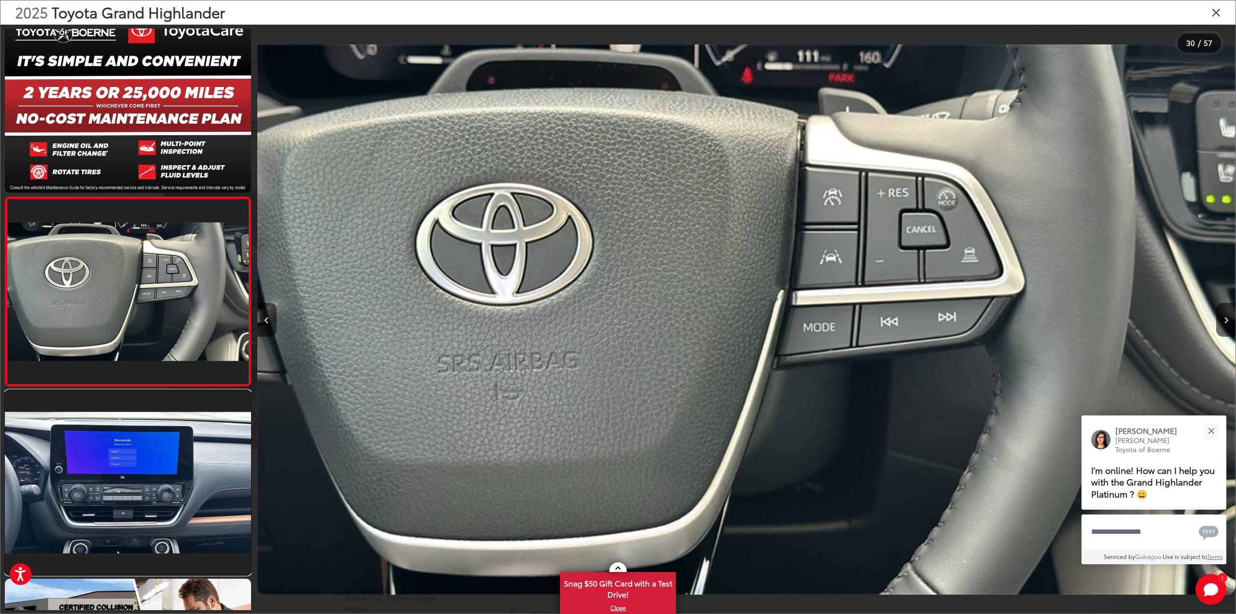
click at [157, 457] on link at bounding box center [128, 482] width 246 height 184
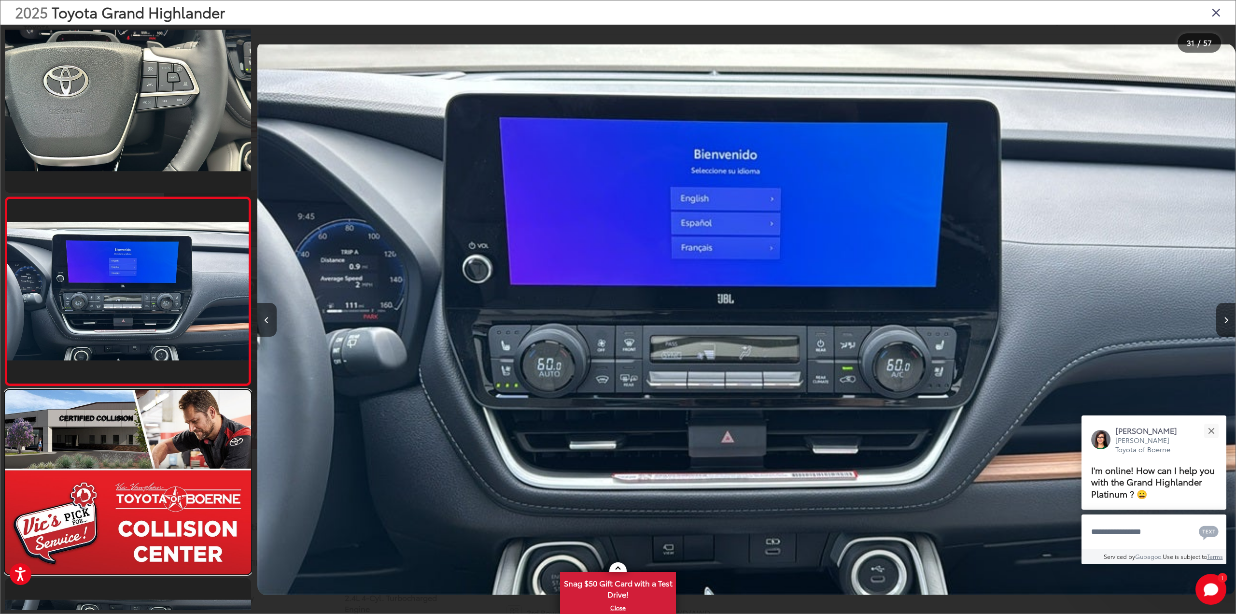
click at [157, 457] on link at bounding box center [128, 482] width 246 height 184
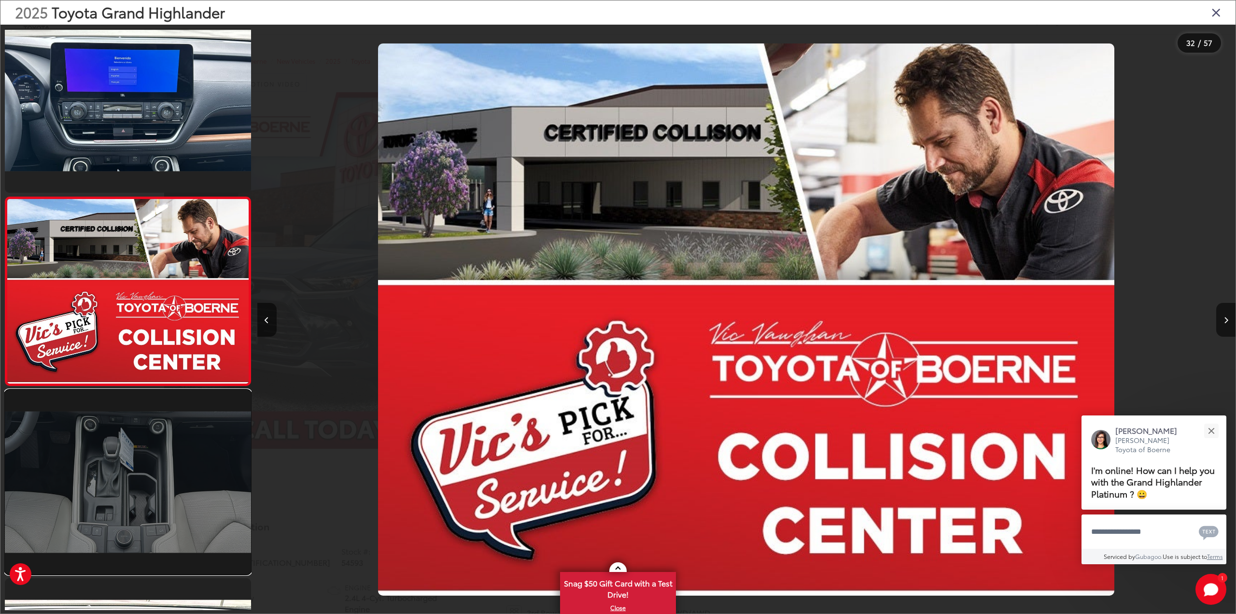
click at [154, 454] on link at bounding box center [128, 482] width 246 height 184
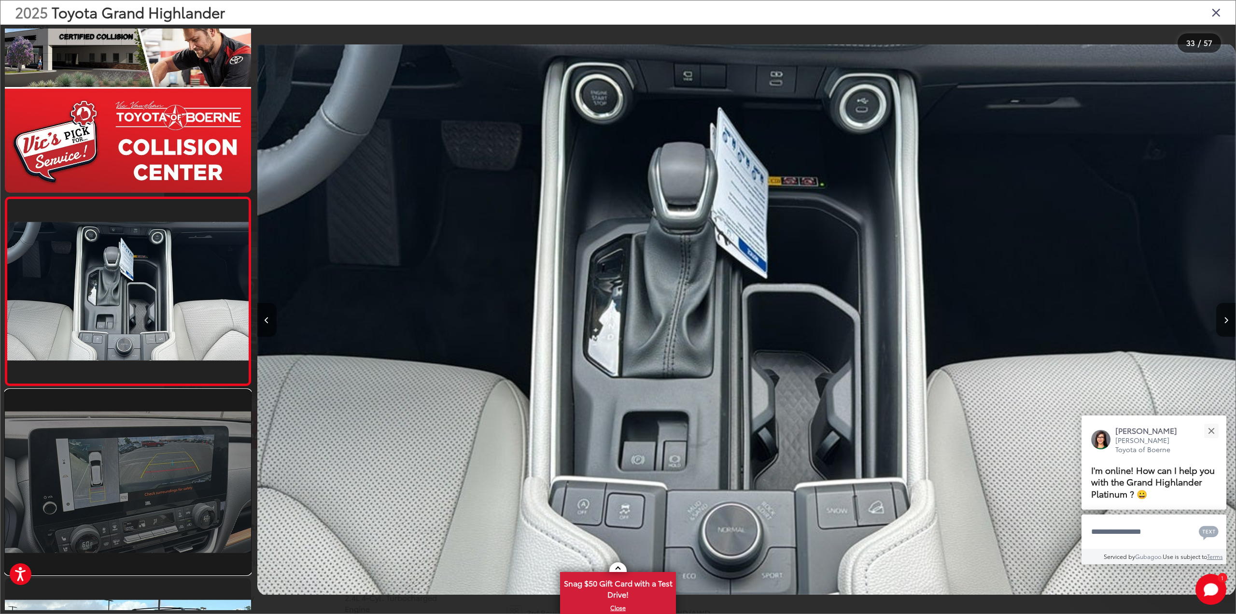
click at [152, 455] on link at bounding box center [128, 482] width 246 height 184
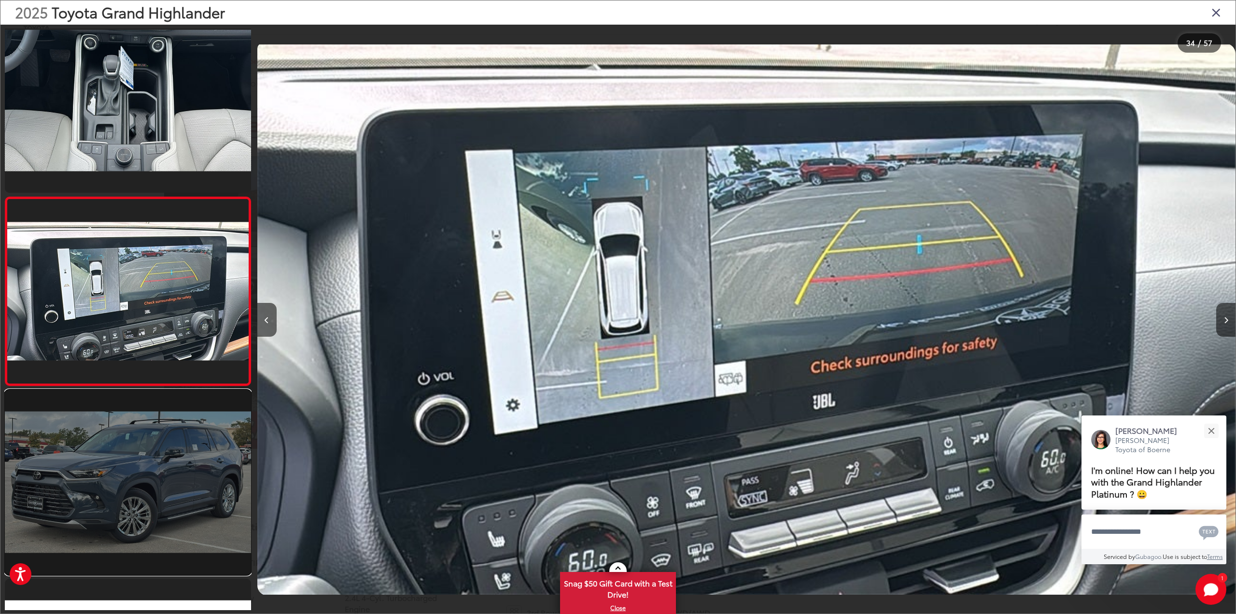
click at [143, 453] on link at bounding box center [128, 482] width 246 height 184
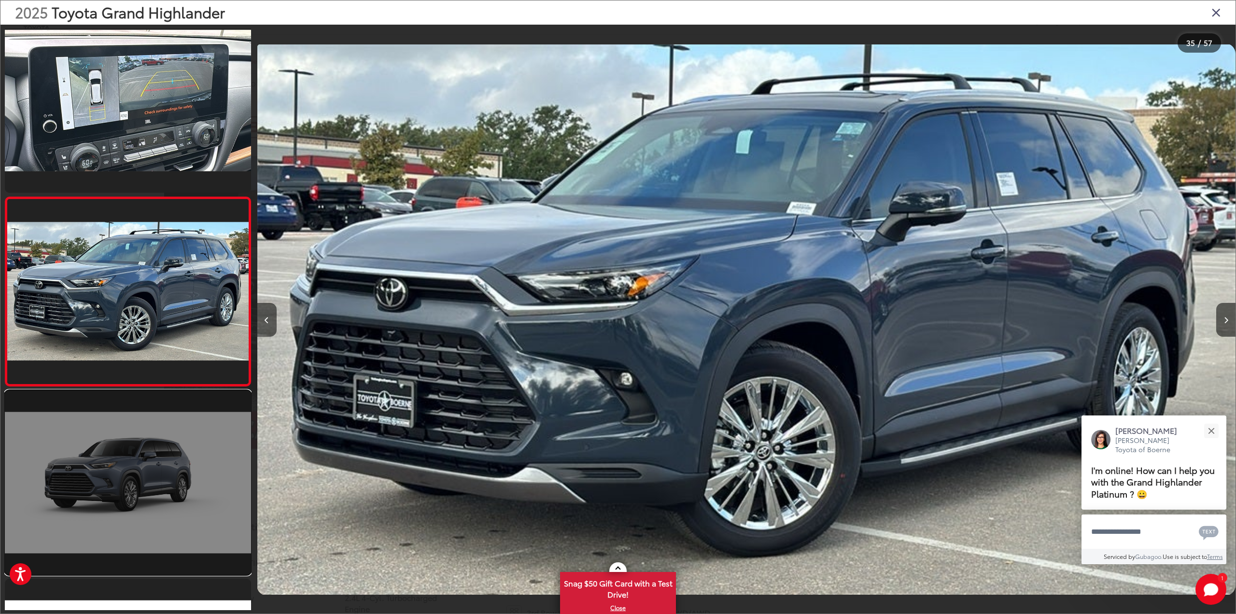
click at [144, 412] on link at bounding box center [128, 482] width 246 height 184
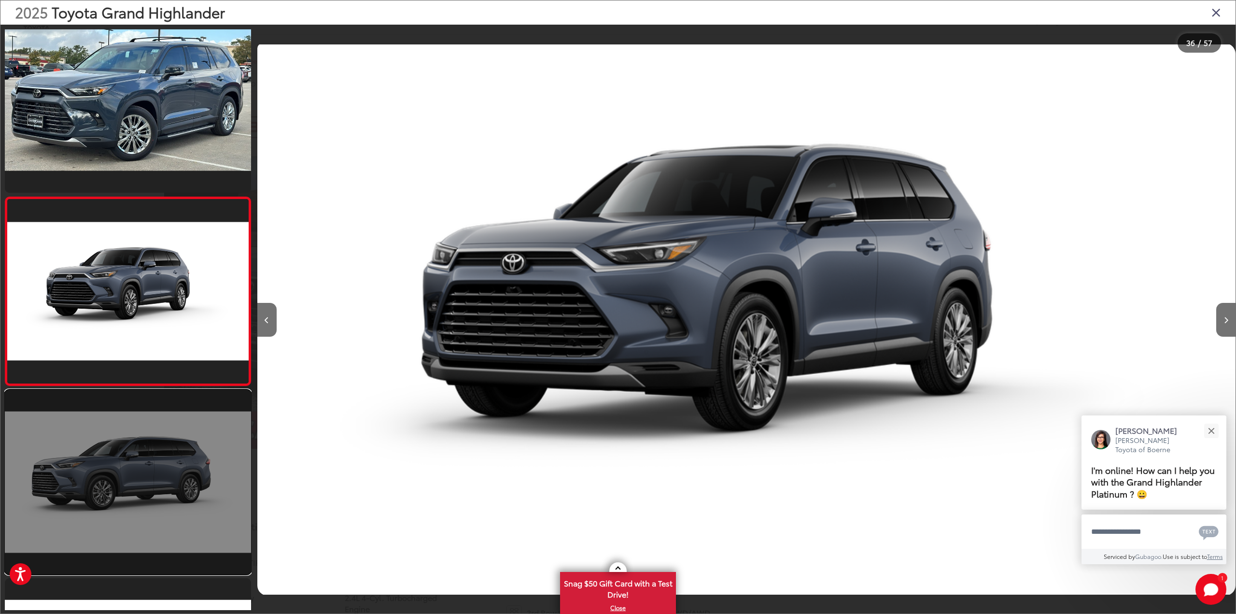
click at [144, 429] on link at bounding box center [128, 482] width 246 height 184
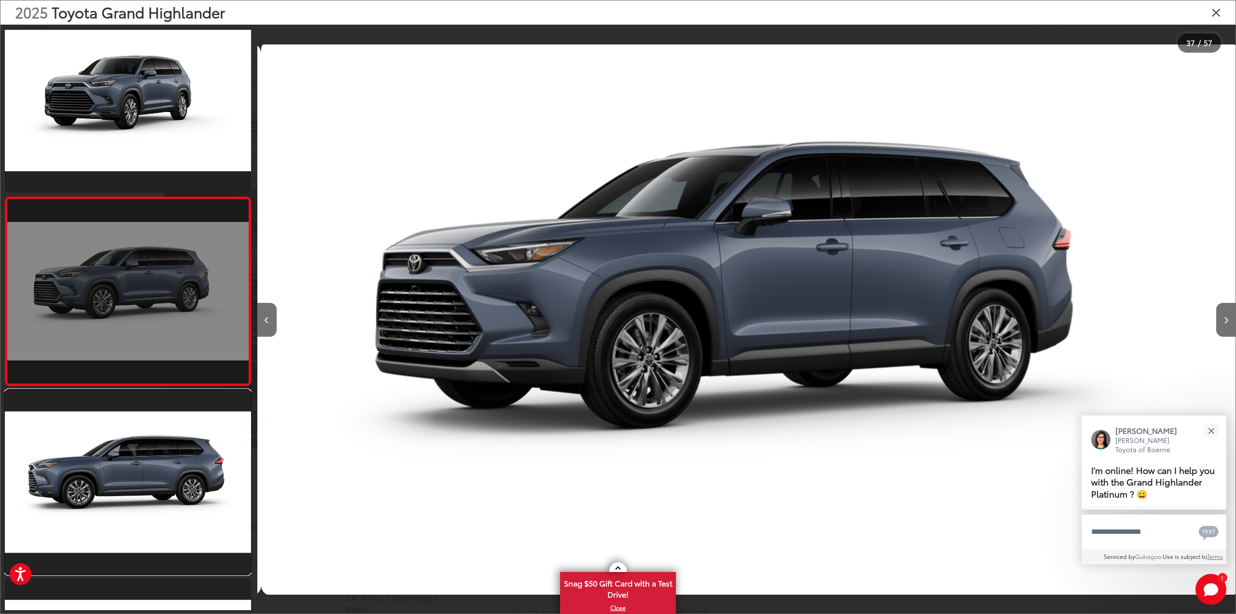
click at [144, 429] on link at bounding box center [128, 482] width 246 height 184
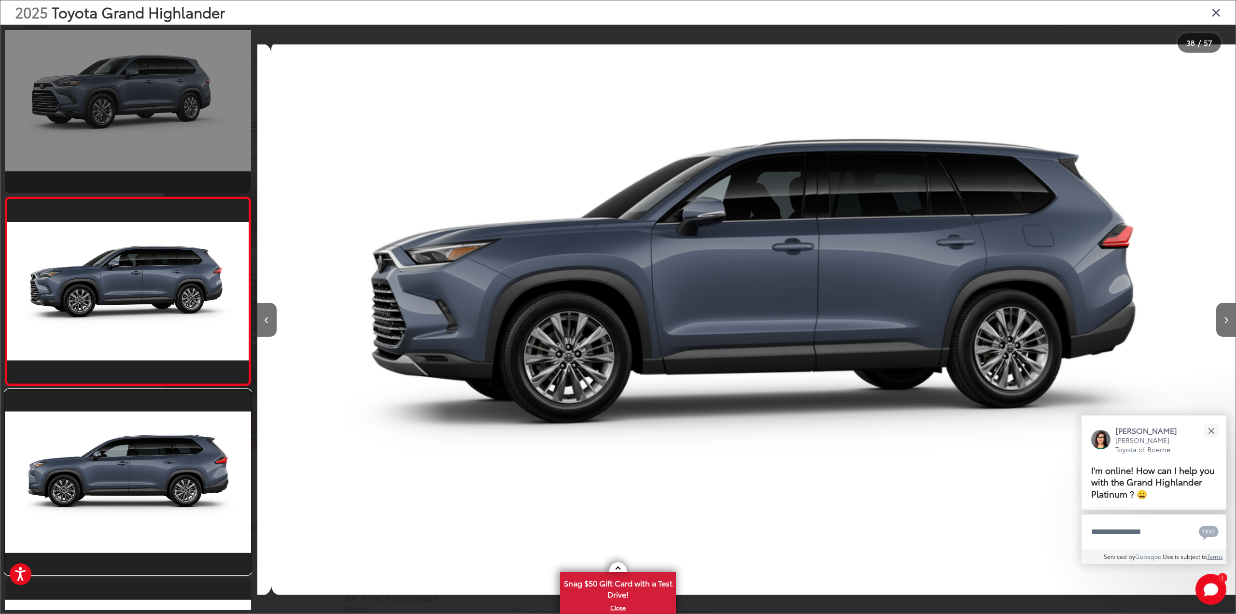
click at [144, 429] on link at bounding box center [128, 482] width 246 height 184
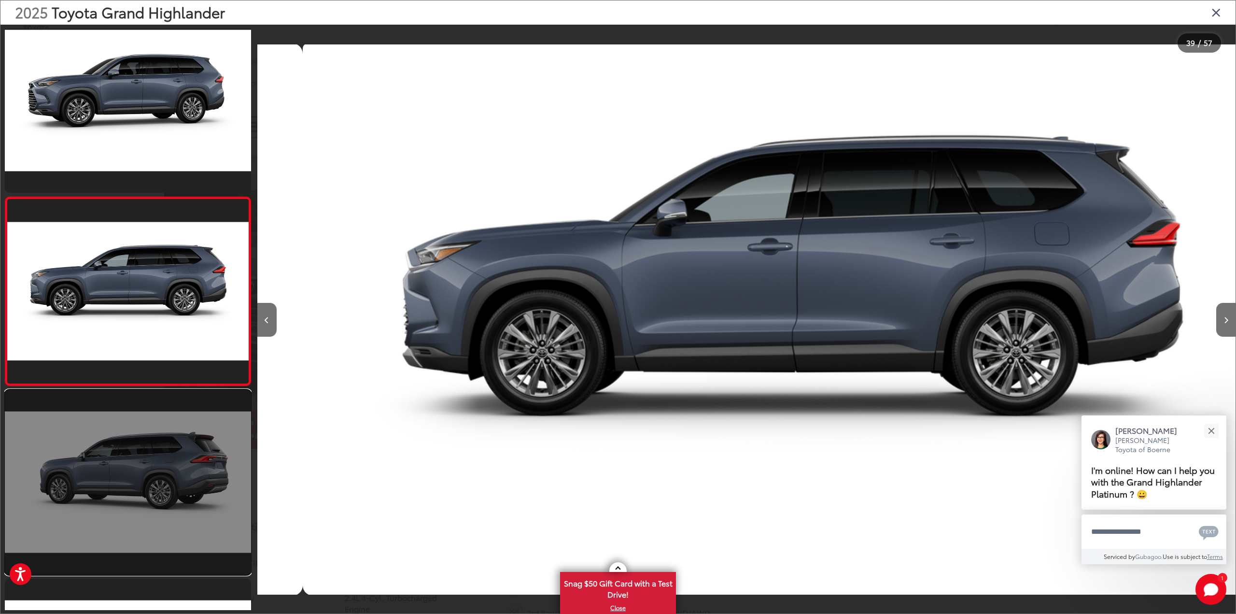
drag, startPoint x: 144, startPoint y: 428, endPoint x: 143, endPoint y: 423, distance: 4.9
click at [144, 428] on link at bounding box center [128, 482] width 246 height 184
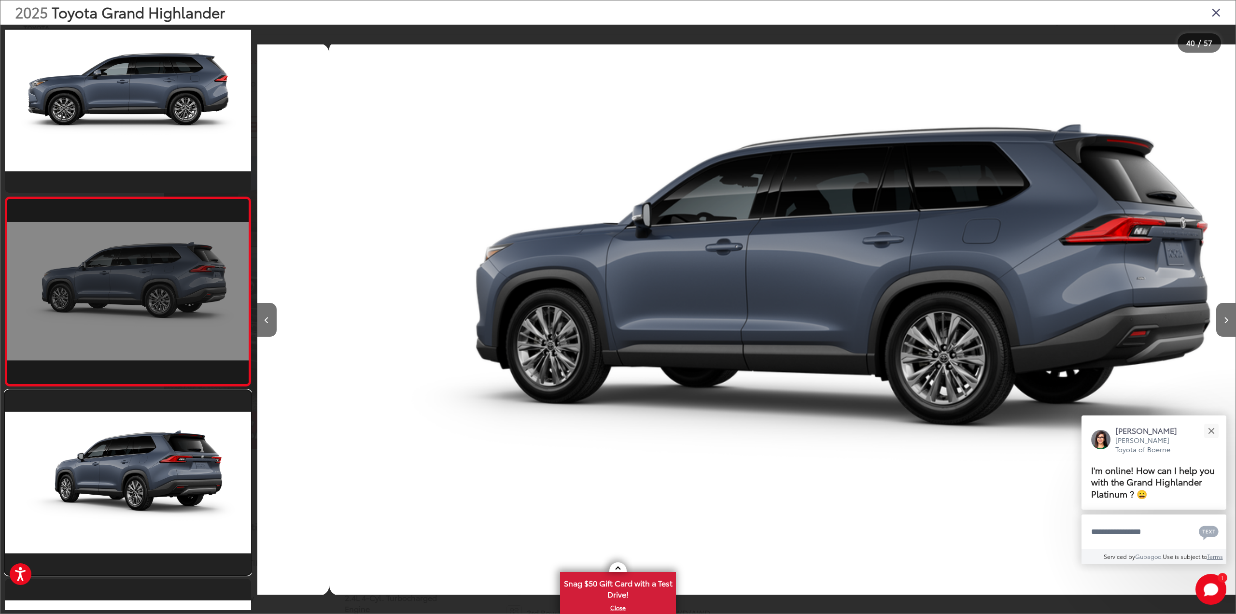
click at [143, 422] on link at bounding box center [128, 482] width 246 height 184
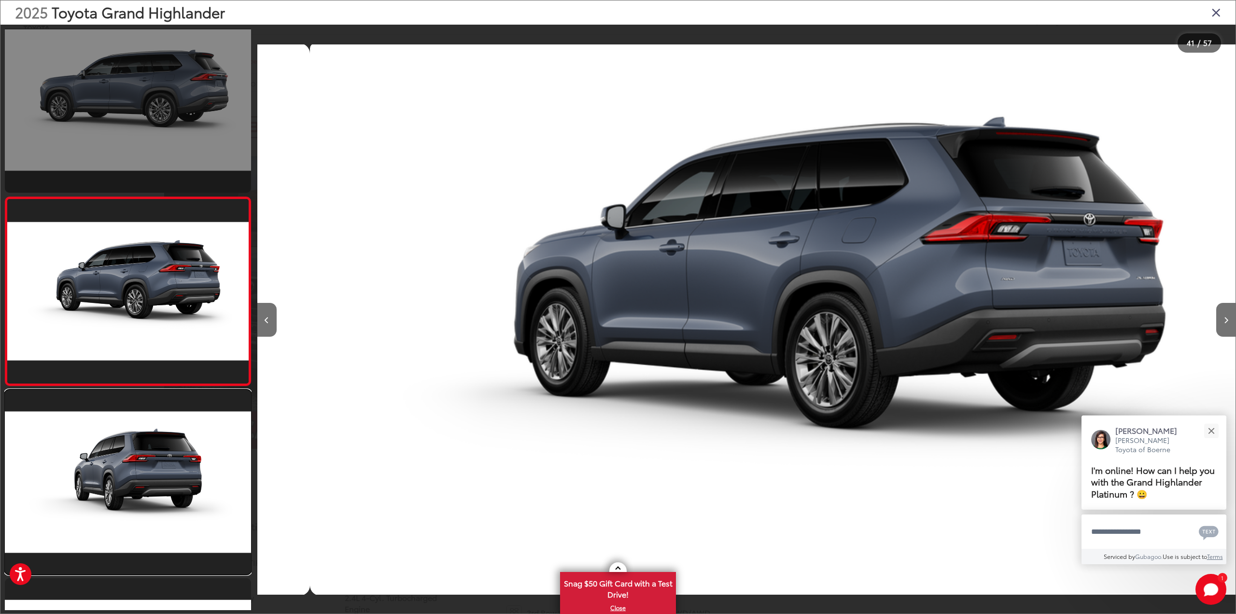
click at [143, 422] on link at bounding box center [128, 482] width 246 height 184
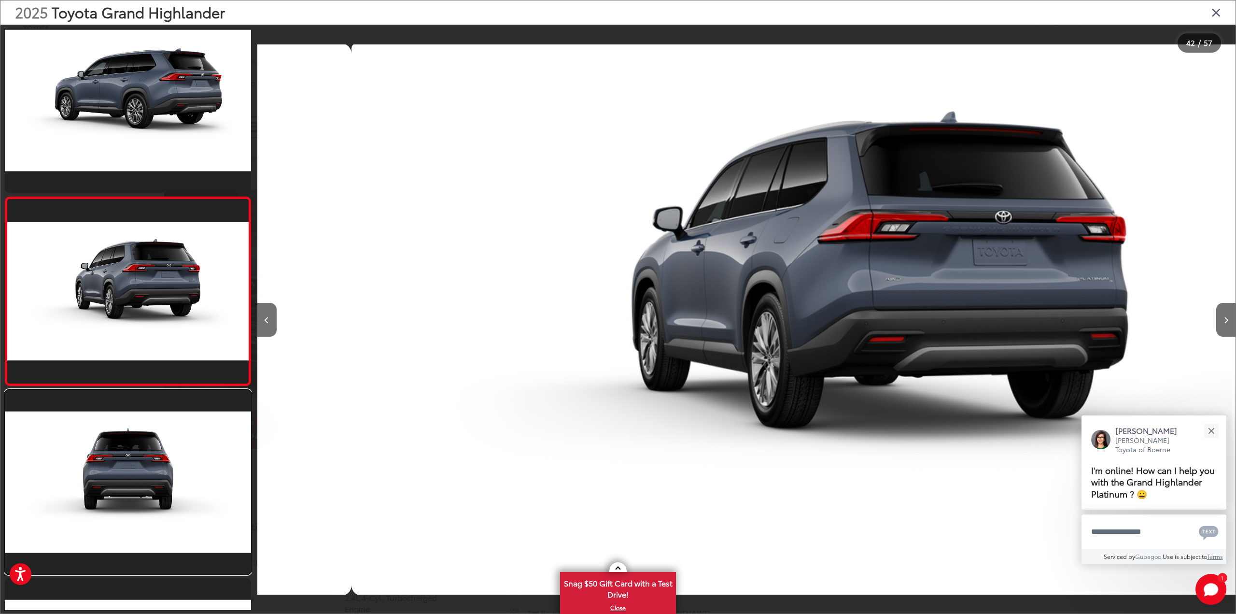
click at [143, 422] on link at bounding box center [128, 482] width 246 height 184
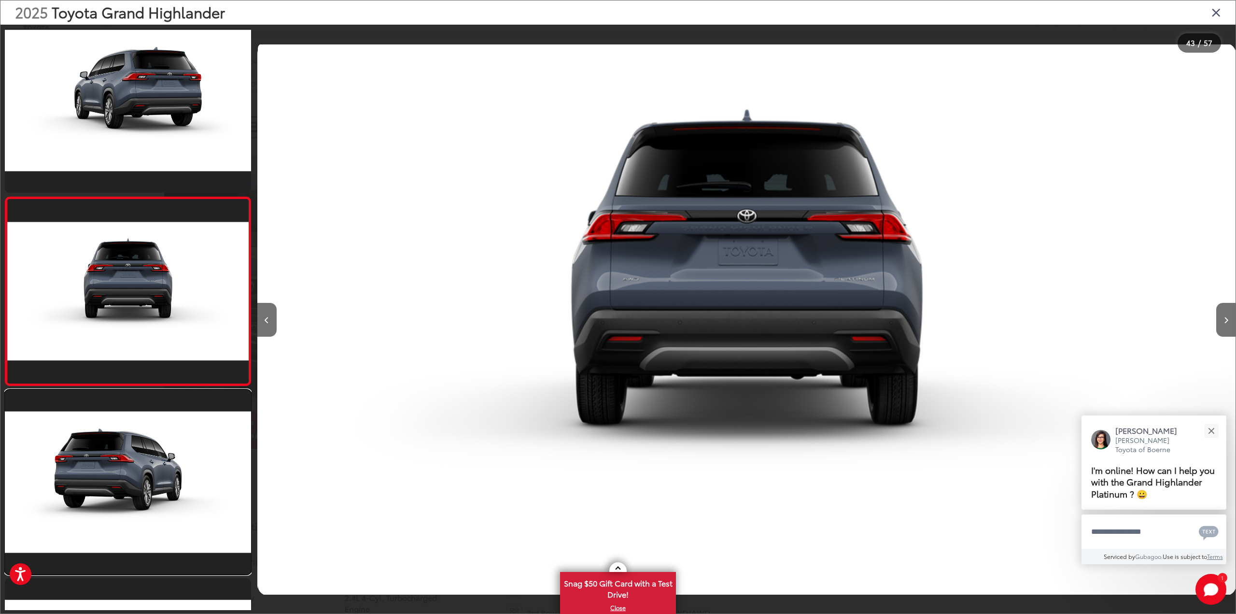
click at [143, 422] on link at bounding box center [128, 482] width 246 height 184
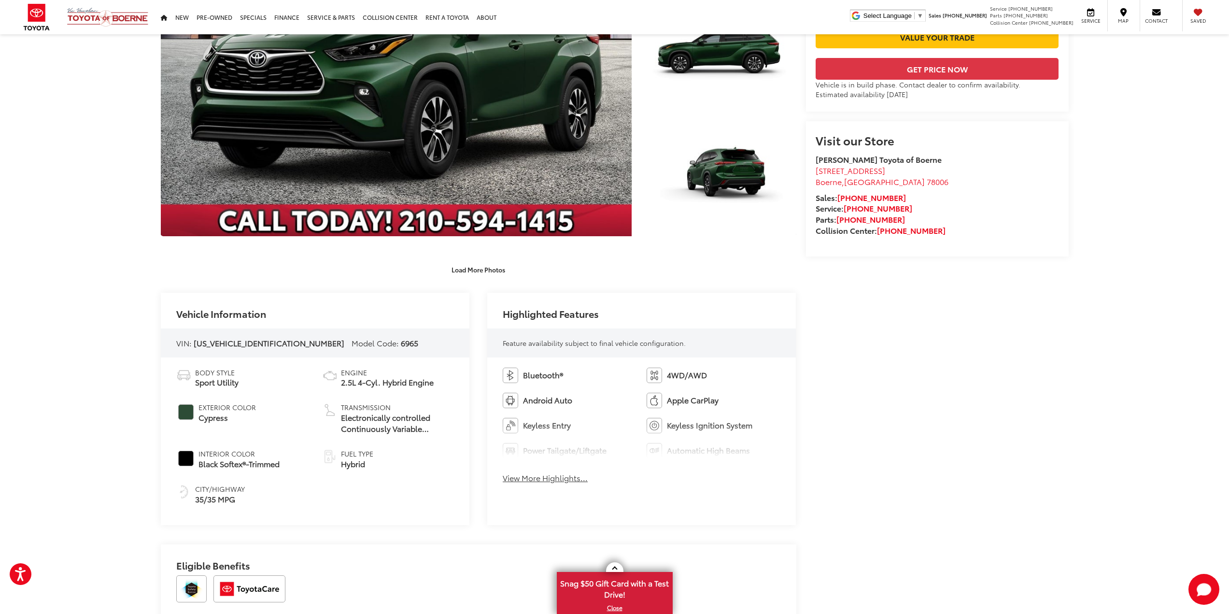
scroll to position [159, 0]
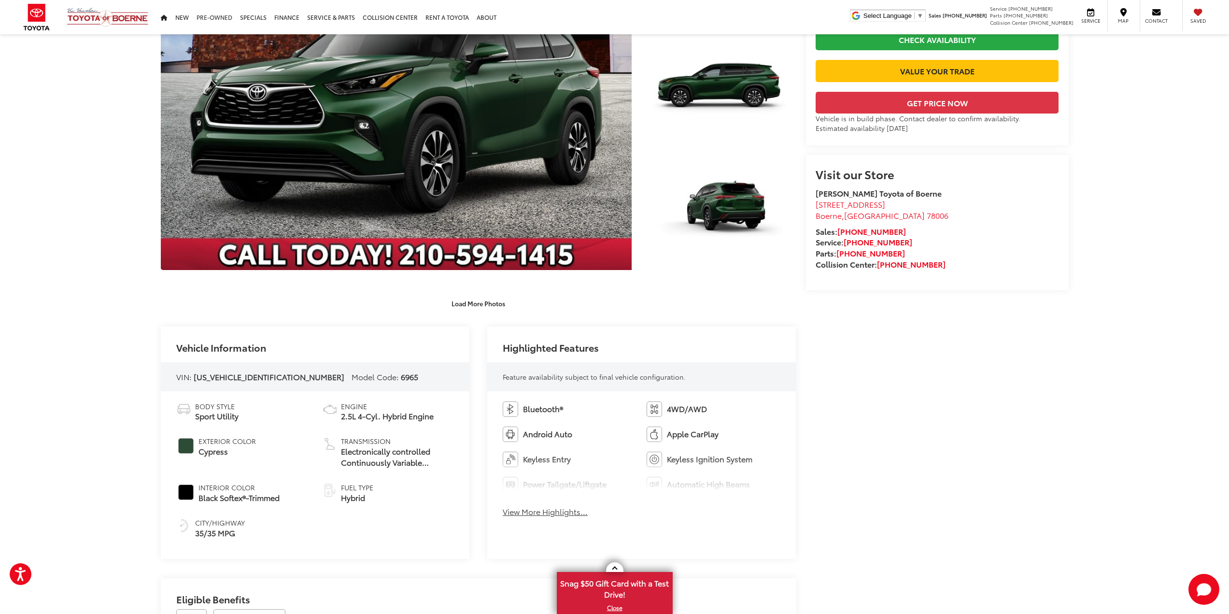
drag, startPoint x: 114, startPoint y: 191, endPoint x: 195, endPoint y: 0, distance: 206.9
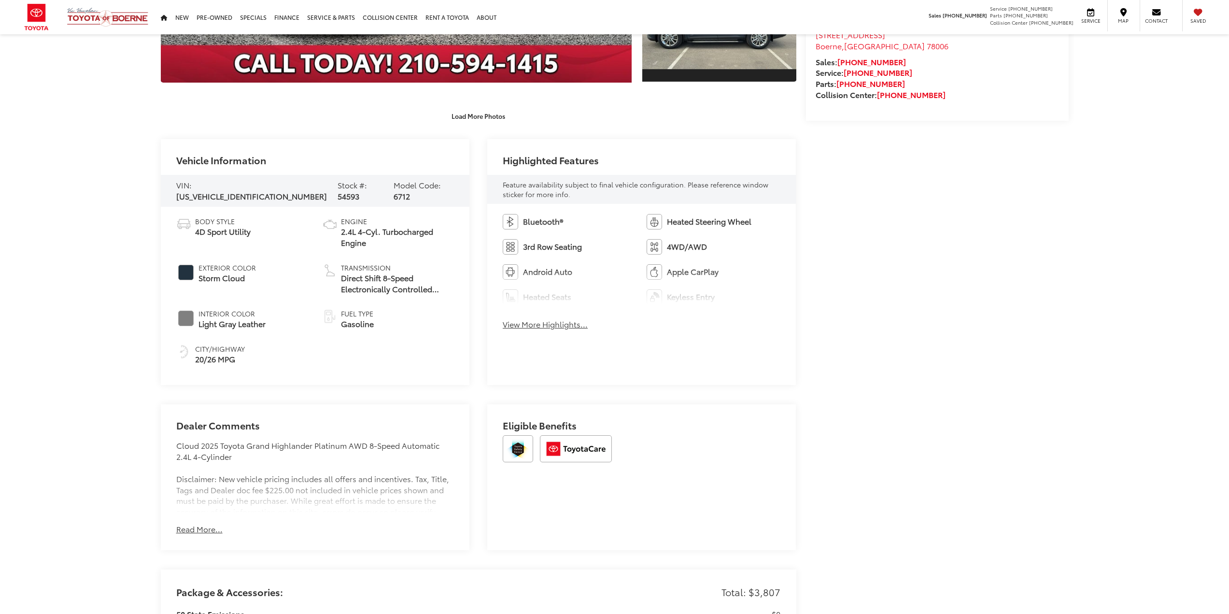
scroll to position [280, 0]
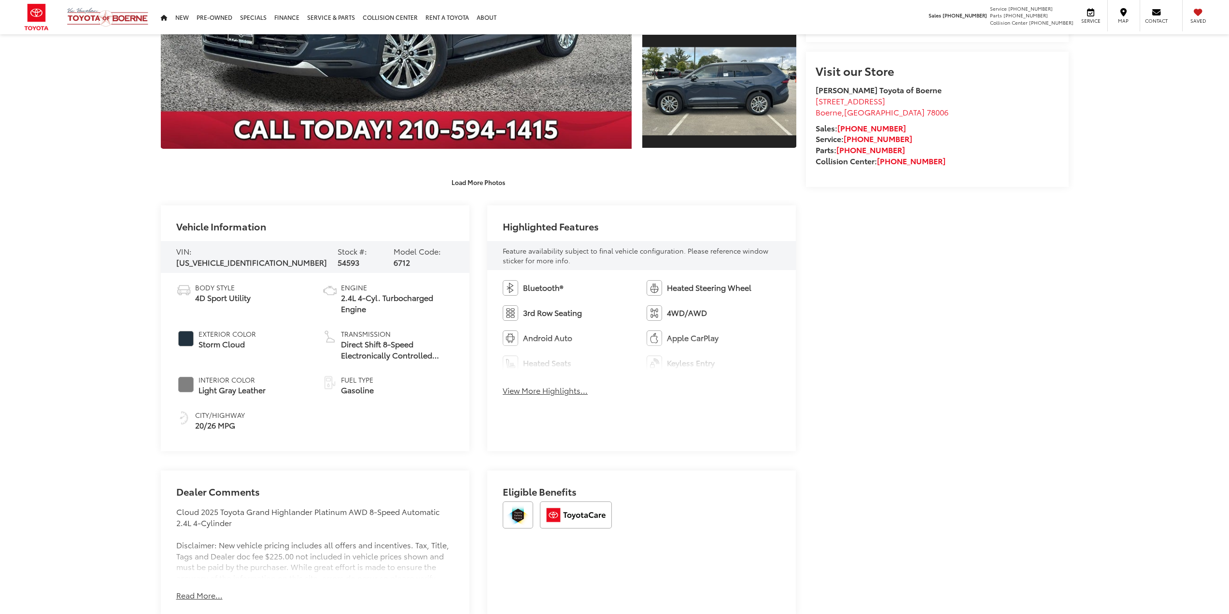
drag, startPoint x: 75, startPoint y: 271, endPoint x: 89, endPoint y: 117, distance: 155.1
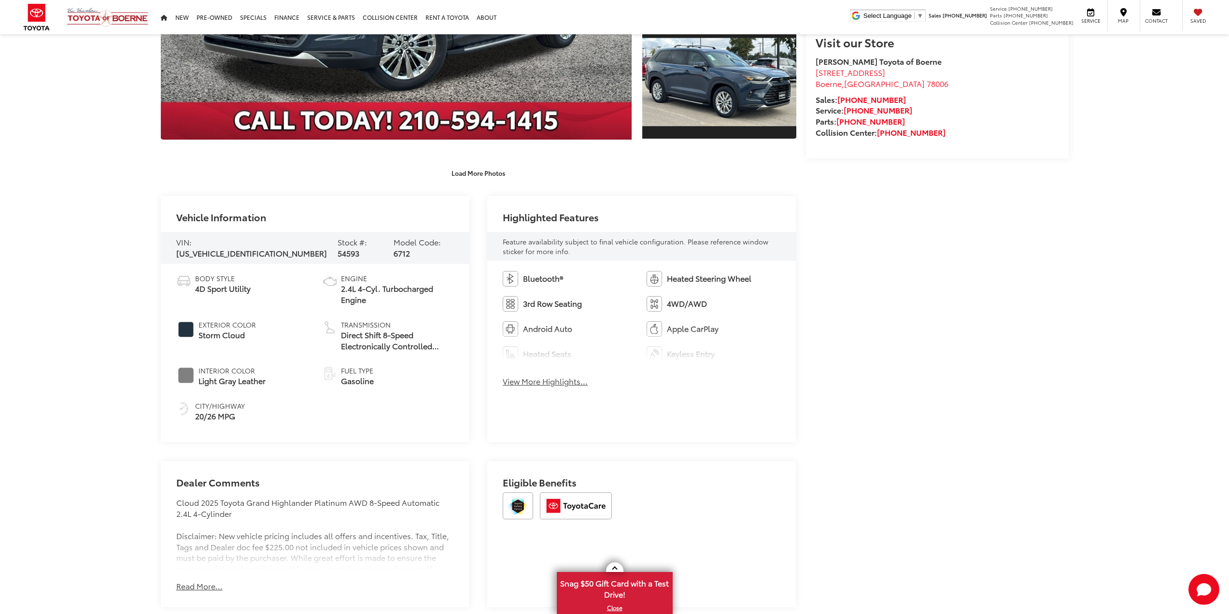
scroll to position [80, 0]
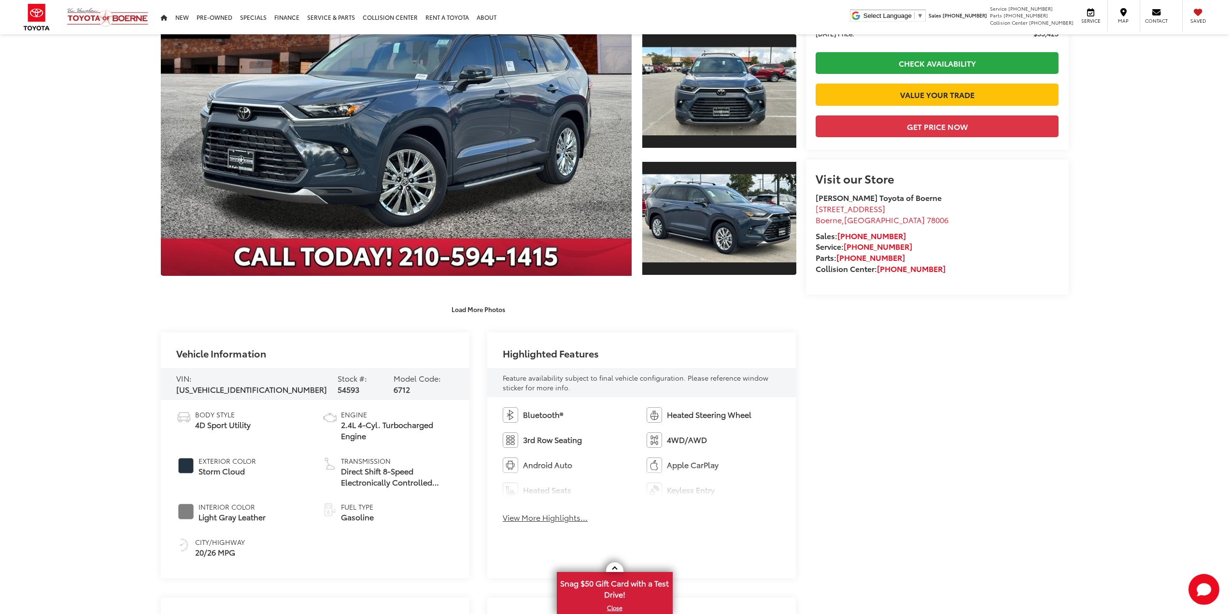
drag, startPoint x: 96, startPoint y: 180, endPoint x: 164, endPoint y: 0, distance: 192.1
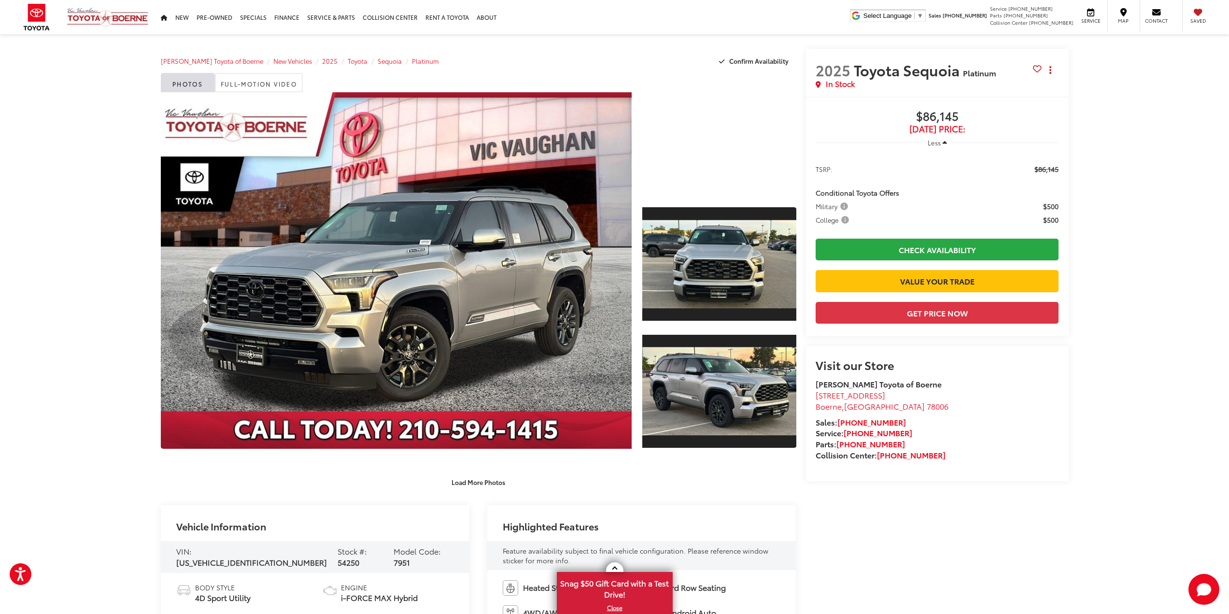
drag, startPoint x: 92, startPoint y: 182, endPoint x: 100, endPoint y: 53, distance: 129.2
